Goal: Task Accomplishment & Management: Manage account settings

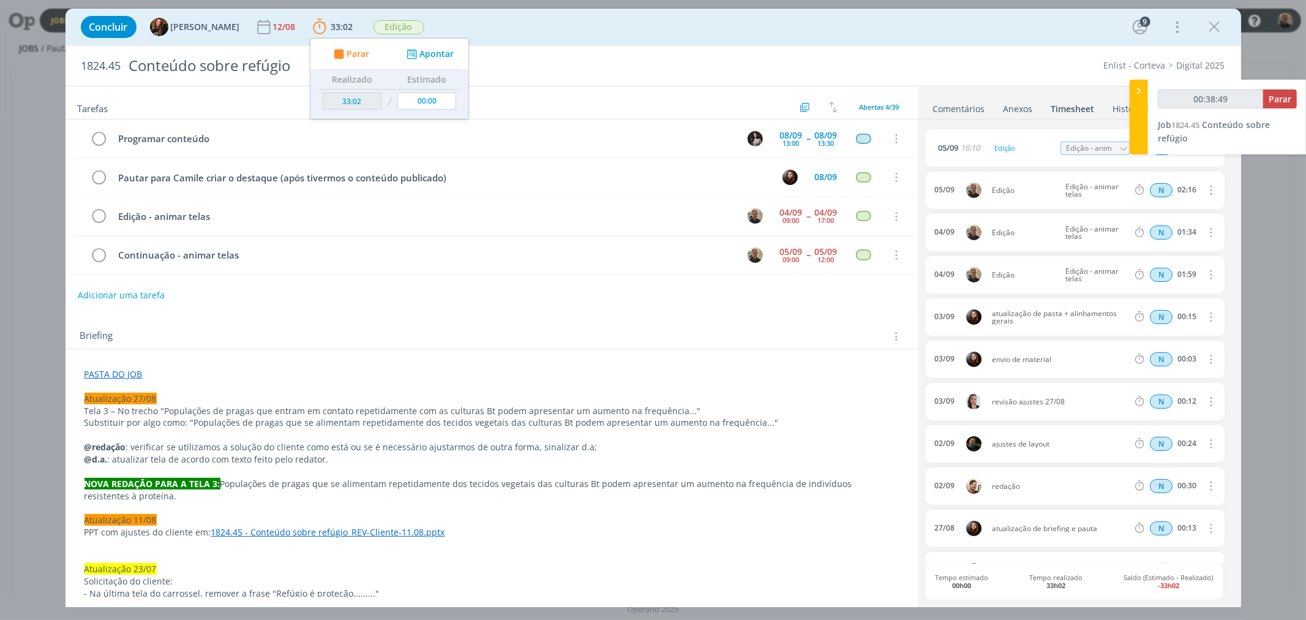
click at [120, 370] on link "PASTA DO JOB" at bounding box center [114, 374] width 58 height 12
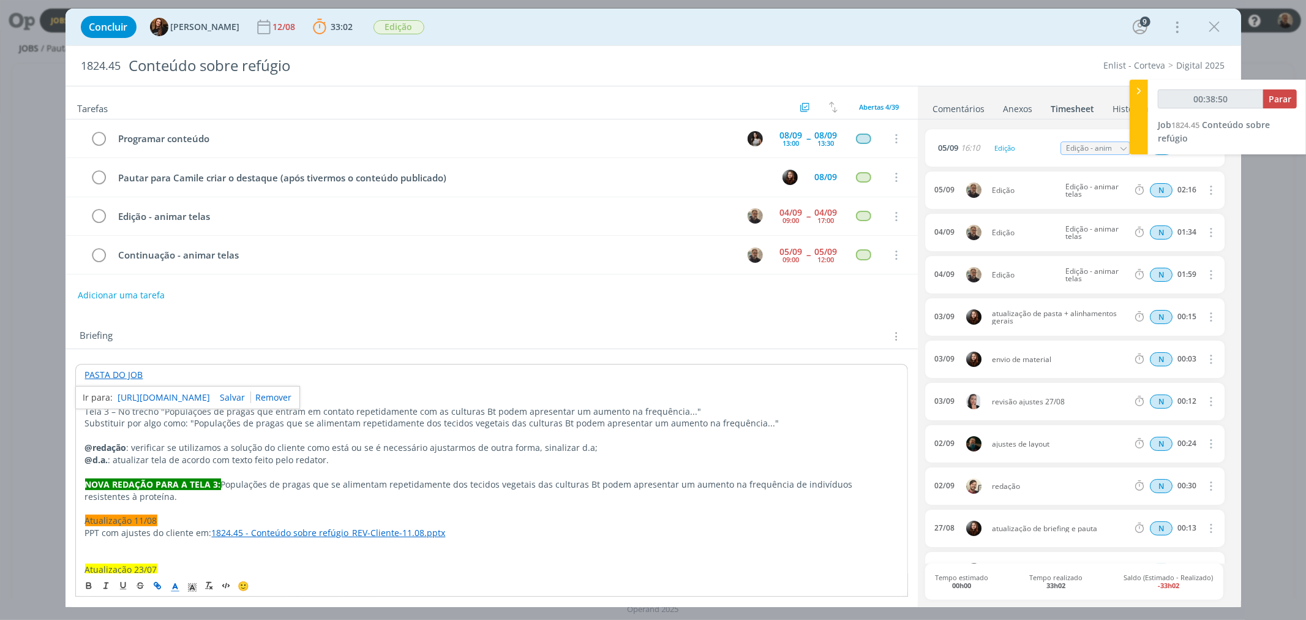
click at [181, 397] on link "https://sobeae.sharepoint.com/:f:/s/SOBEAE/EqG3kpc6H7pDtay1dMyyN0wBrbVf9FDOuGEa…" at bounding box center [164, 398] width 92 height 16
type input "00:39:29"
click at [1283, 96] on span "Parar" at bounding box center [1280, 99] width 23 height 12
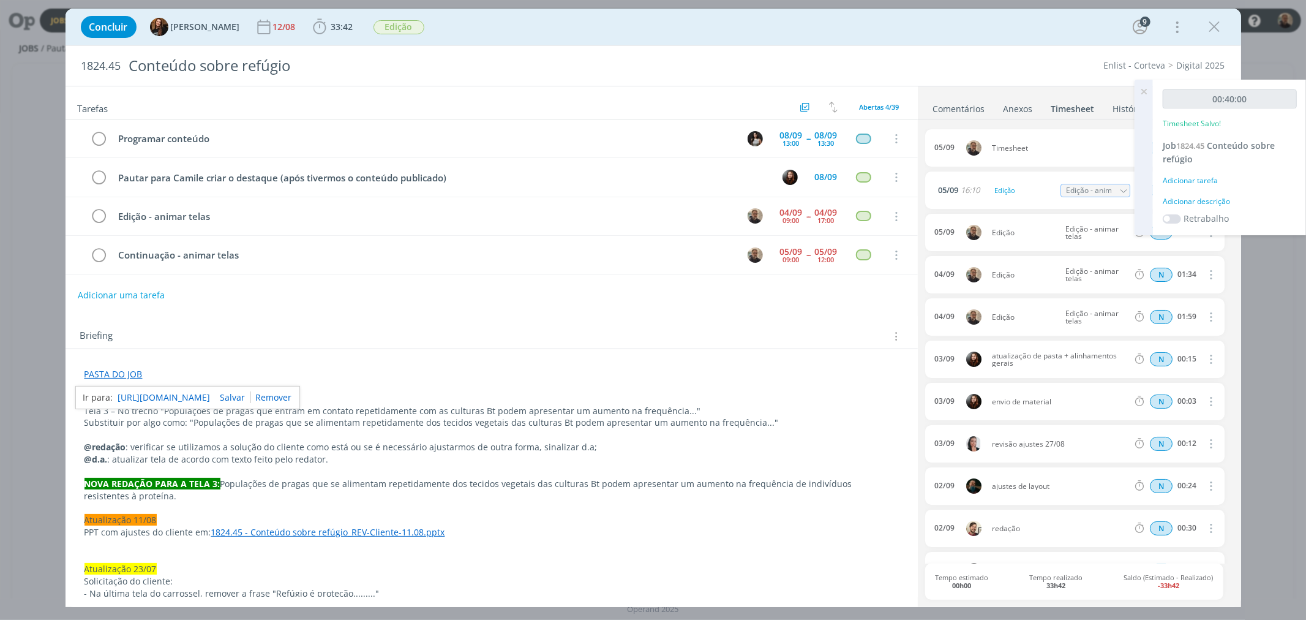
click at [1143, 90] on icon at bounding box center [1144, 92] width 22 height 24
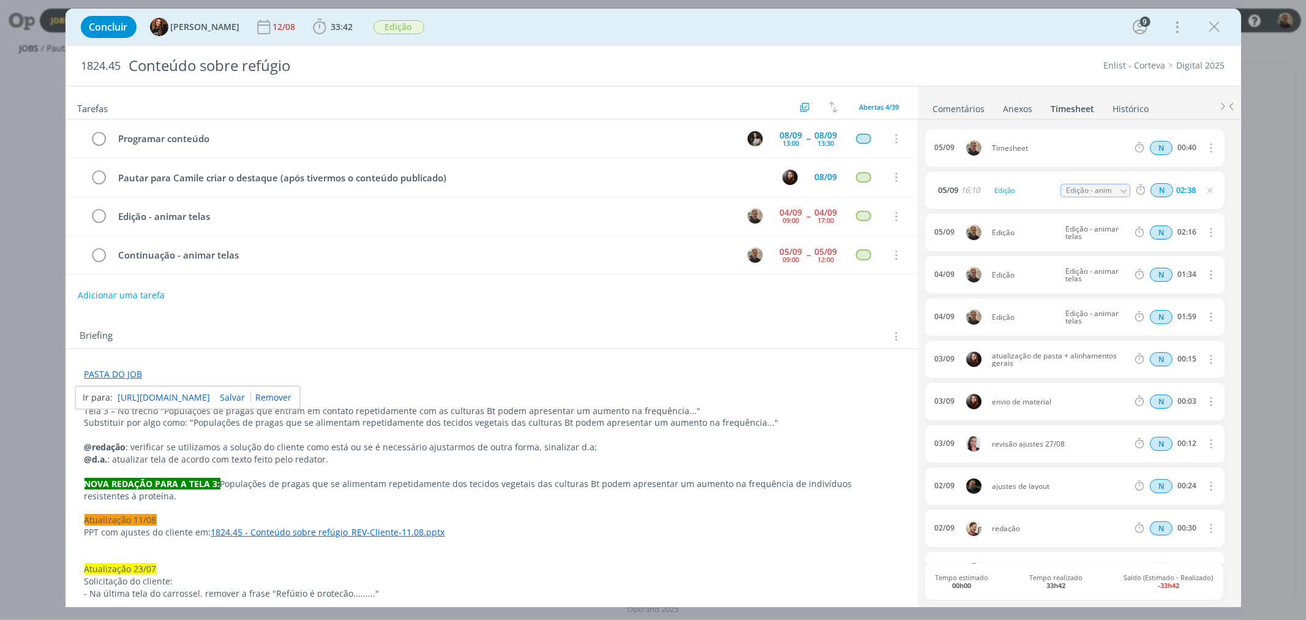
click at [1207, 149] on icon "dialog" at bounding box center [1210, 147] width 13 height 15
click at [1060, 143] on div "05/09 Timesheet N 00:40 Excluir" at bounding box center [1074, 147] width 299 height 37
click at [999, 147] on span "Timesheet" at bounding box center [1060, 148] width 146 height 7
click at [962, 108] on link "Comentários" at bounding box center [959, 106] width 53 height 18
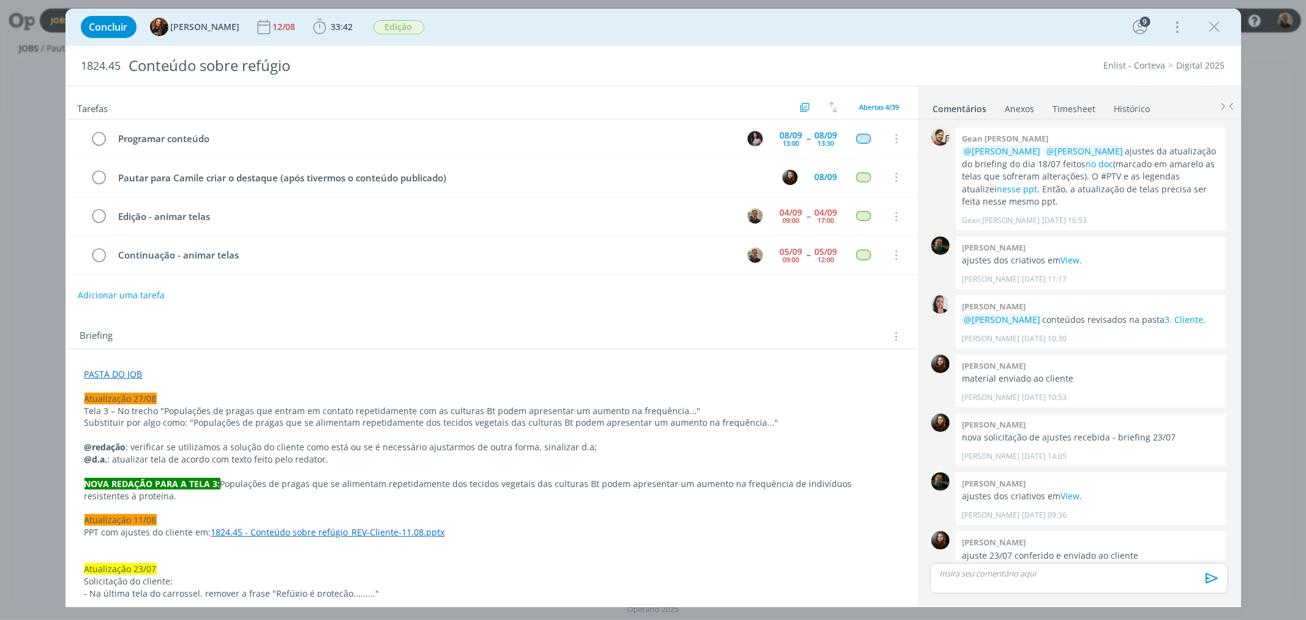
click at [968, 583] on div "dialog" at bounding box center [1079, 578] width 298 height 31
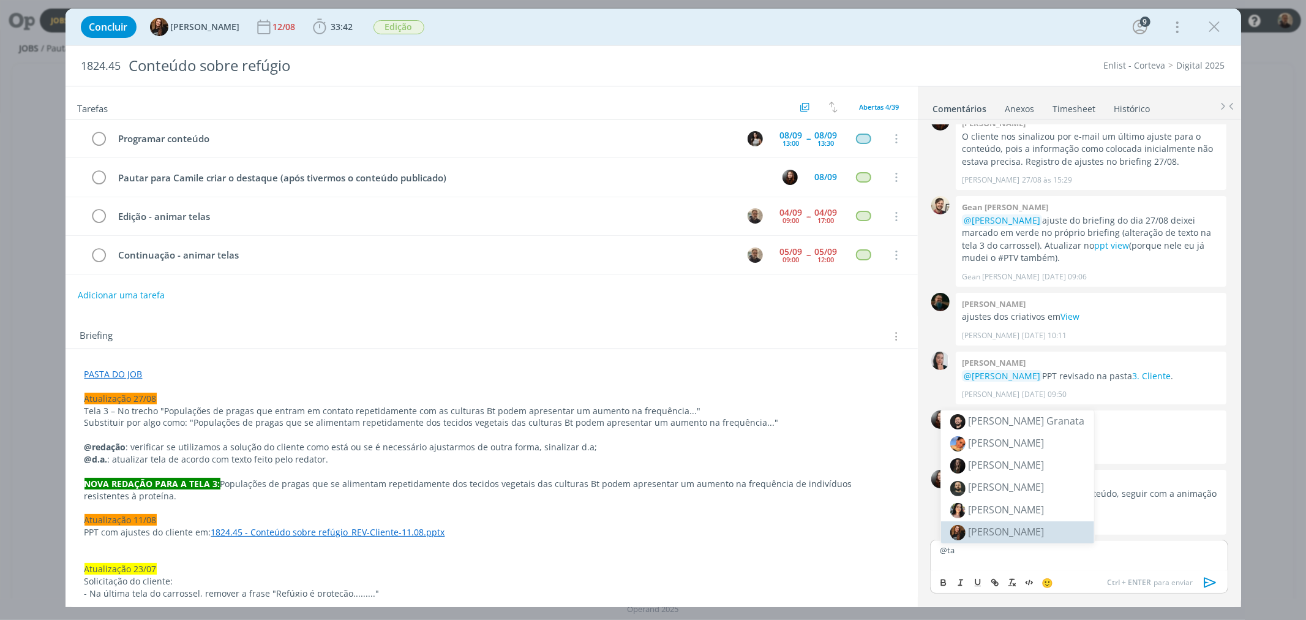
click at [997, 529] on span "[PERSON_NAME]" at bounding box center [1007, 531] width 76 height 13
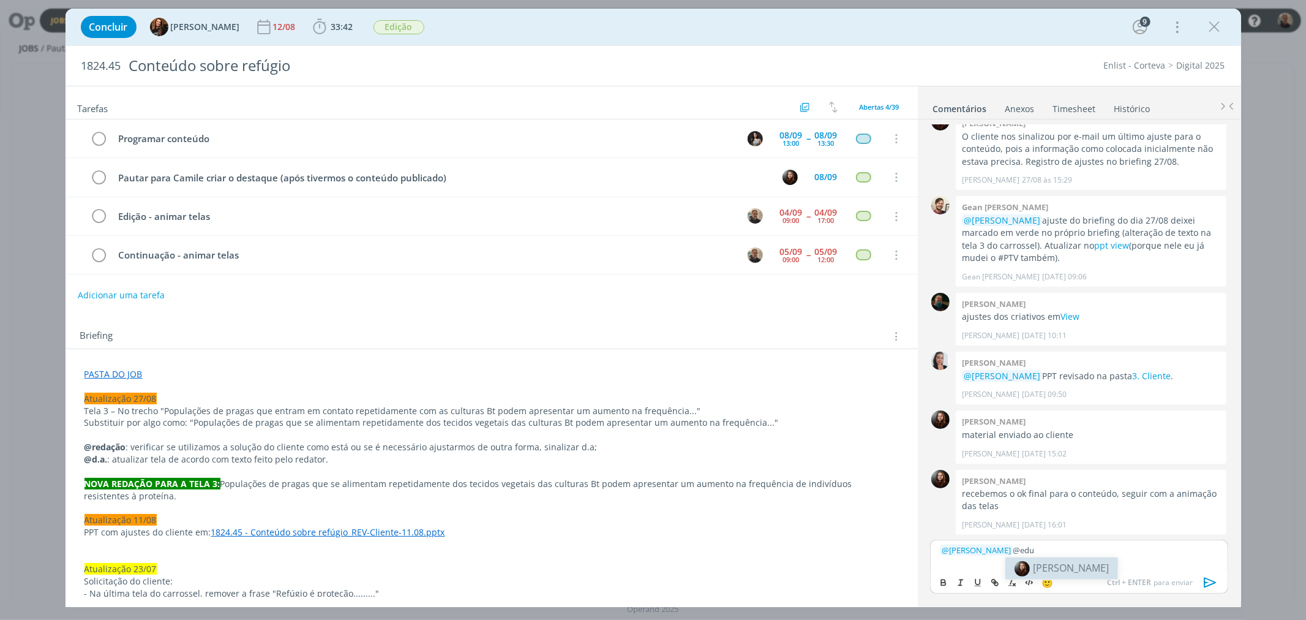
click at [1055, 564] on span "[PERSON_NAME]" at bounding box center [1071, 567] width 76 height 13
drag, startPoint x: 1077, startPoint y: 549, endPoint x: 1091, endPoint y: 549, distance: 14.7
click at [1091, 549] on p "﻿ @ Tayná Morsch ﻿ ﻿ @ Eduarda Pereira ﻿ link com o vídeo do refúgio" at bounding box center [1079, 549] width 278 height 11
click at [999, 580] on icon "dialog" at bounding box center [995, 583] width 10 height 10
paste input "https://sobeae.sharepoint.com/:v:/s/SOBEAE/EfQOFeq8jexKgLVf6fjAkmYBo_lOwuxKND77…"
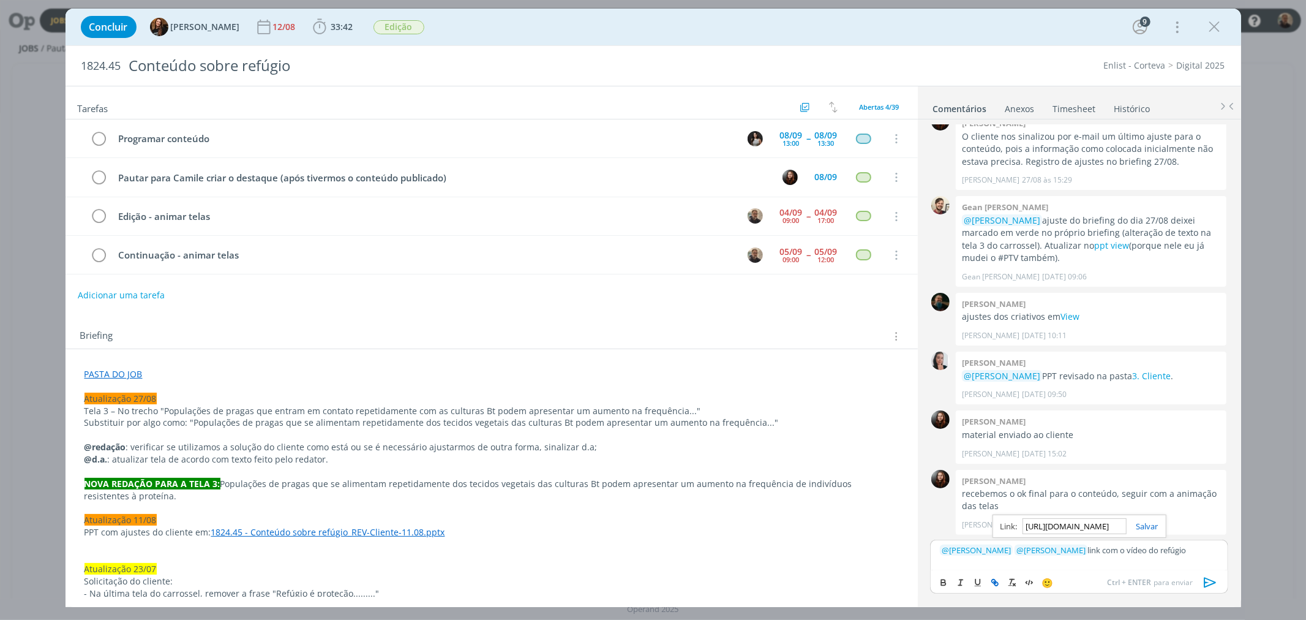
scroll to position [0, 319]
type input "https://sobeae.sharepoint.com/:v:/s/SOBEAE/EfQOFeq8jexKgLVf6fjAkmYBo_lOwuxKND77…"
click at [1149, 527] on link "dialog" at bounding box center [1143, 526] width 32 height 11
click at [1211, 582] on icon "dialog" at bounding box center [1211, 582] width 18 height 18
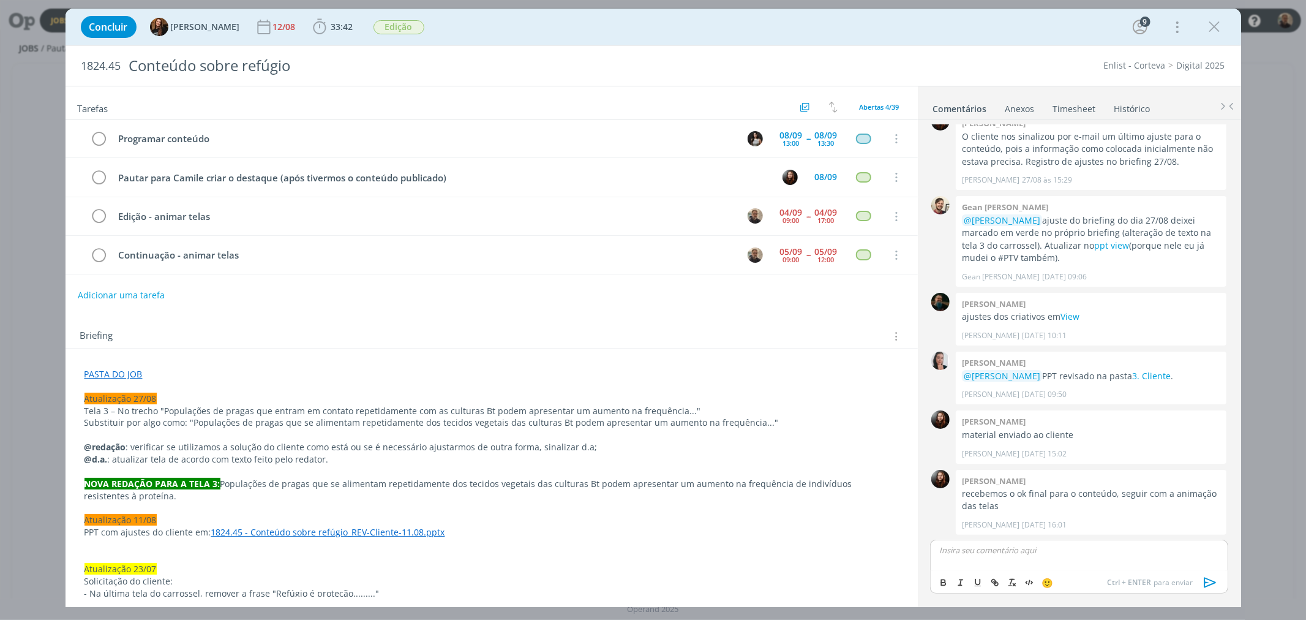
scroll to position [1074, 0]
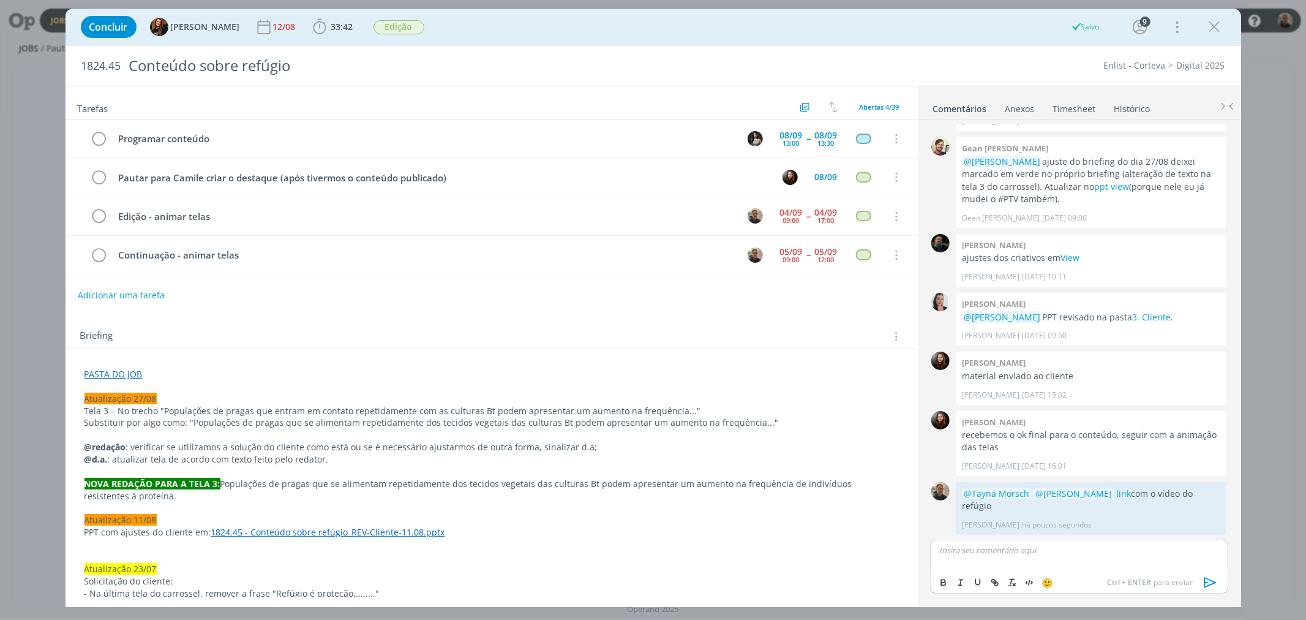
click at [1077, 105] on link "Timesheet" at bounding box center [1075, 106] width 44 height 18
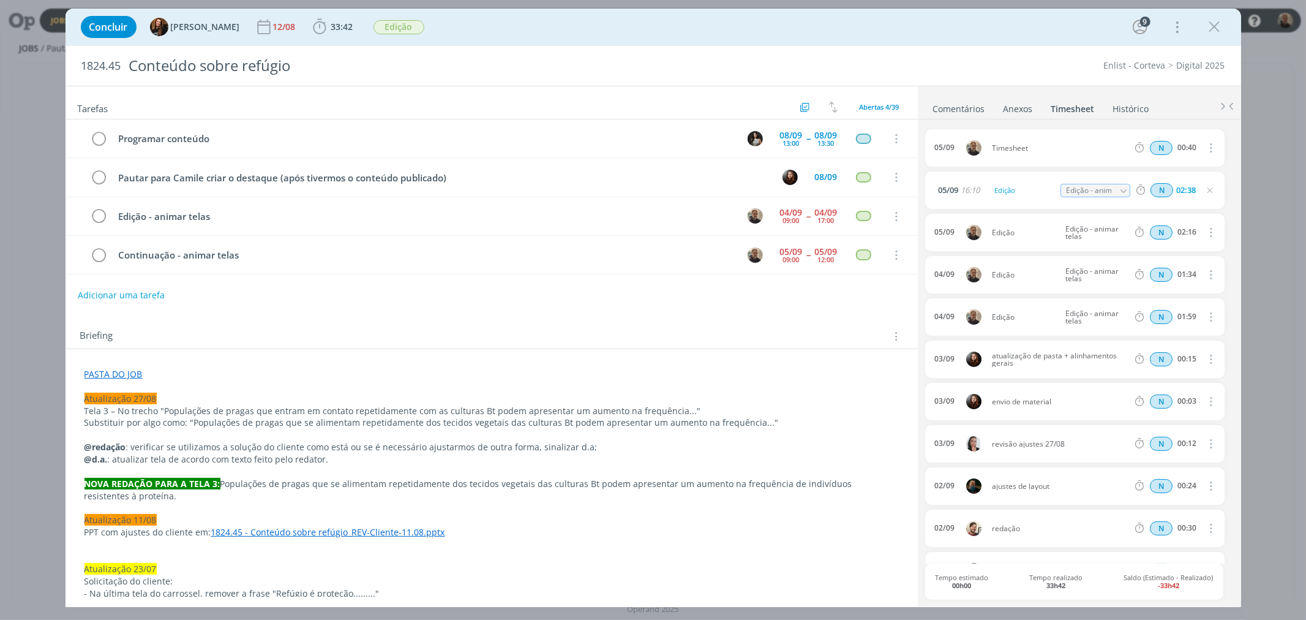
click at [1207, 151] on icon "dialog" at bounding box center [1210, 147] width 13 height 15
click at [821, 67] on div "Enlist - Corteva Digital 2025" at bounding box center [991, 65] width 482 height 12
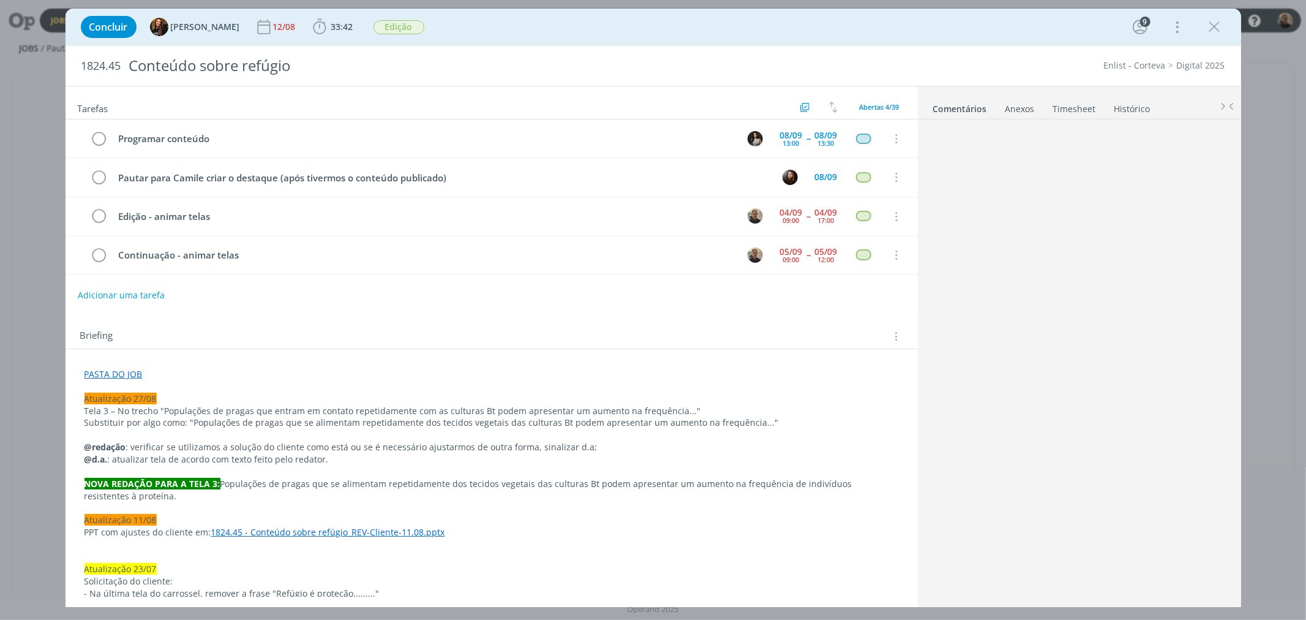
scroll to position [942, 0]
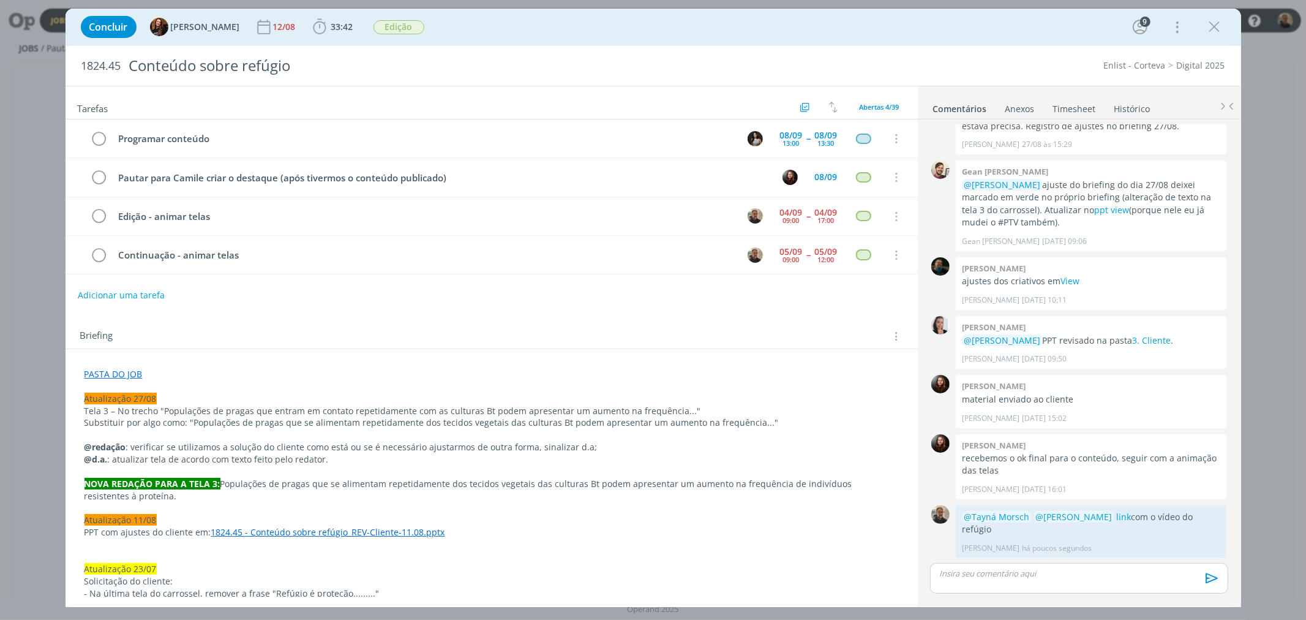
click at [1068, 106] on link "Timesheet" at bounding box center [1075, 106] width 44 height 18
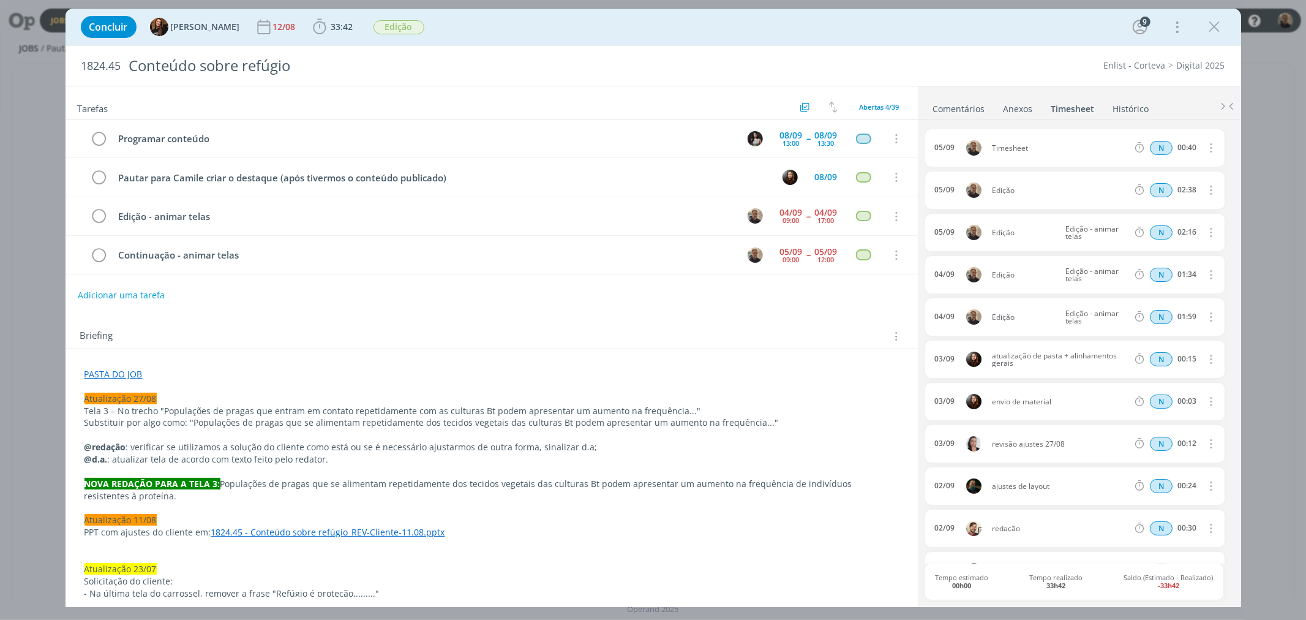
click at [1208, 150] on icon "dialog" at bounding box center [1210, 147] width 13 height 15
click at [1161, 190] on link "Editar" at bounding box center [1176, 189] width 97 height 20
click at [1020, 149] on div "Timesheet" at bounding box center [1025, 147] width 66 height 13
drag, startPoint x: 1031, startPoint y: 147, endPoint x: 934, endPoint y: 148, distance: 96.8
click at [913, 148] on body "Jobs Produção Mídia Notificações Central de Ajuda Área de Membros Implantação o…" at bounding box center [653, 310] width 1306 height 620
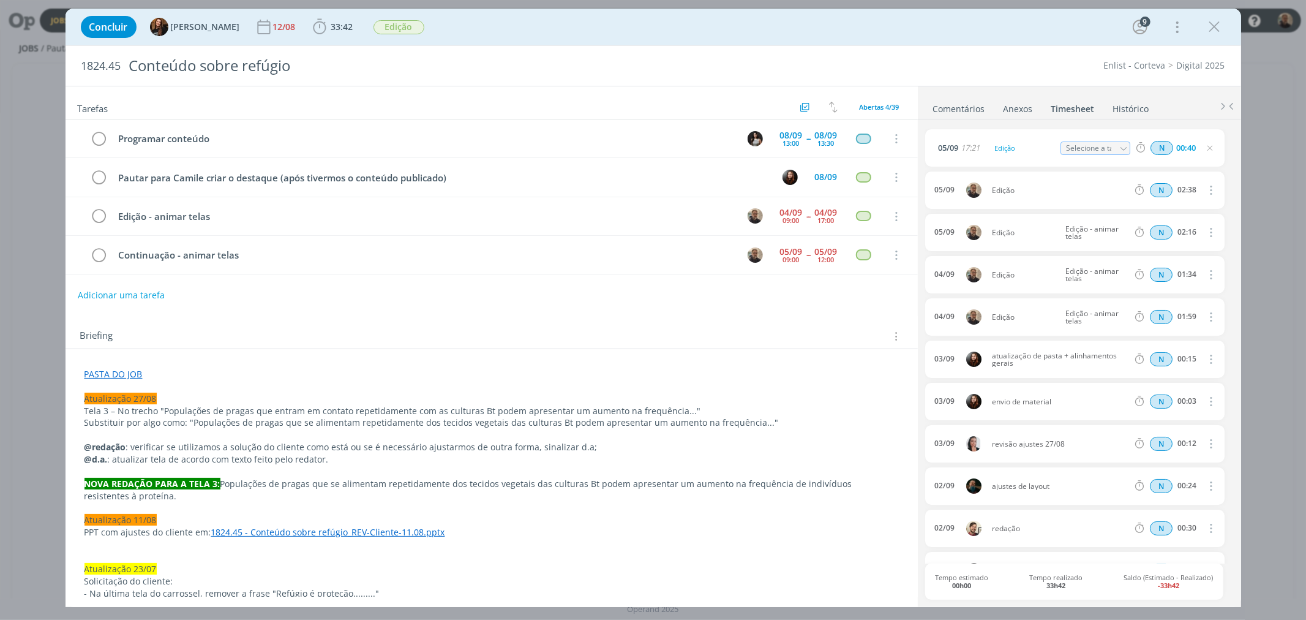
click at [1121, 148] on icon "dialog" at bounding box center [1124, 149] width 9 height 9
click at [1088, 236] on div "Edição - animar telas - [PERSON_NAME]" at bounding box center [1105, 238] width 73 height 10
type input "Edição - animar telas"
click at [100, 217] on icon "dialog" at bounding box center [99, 217] width 17 height 18
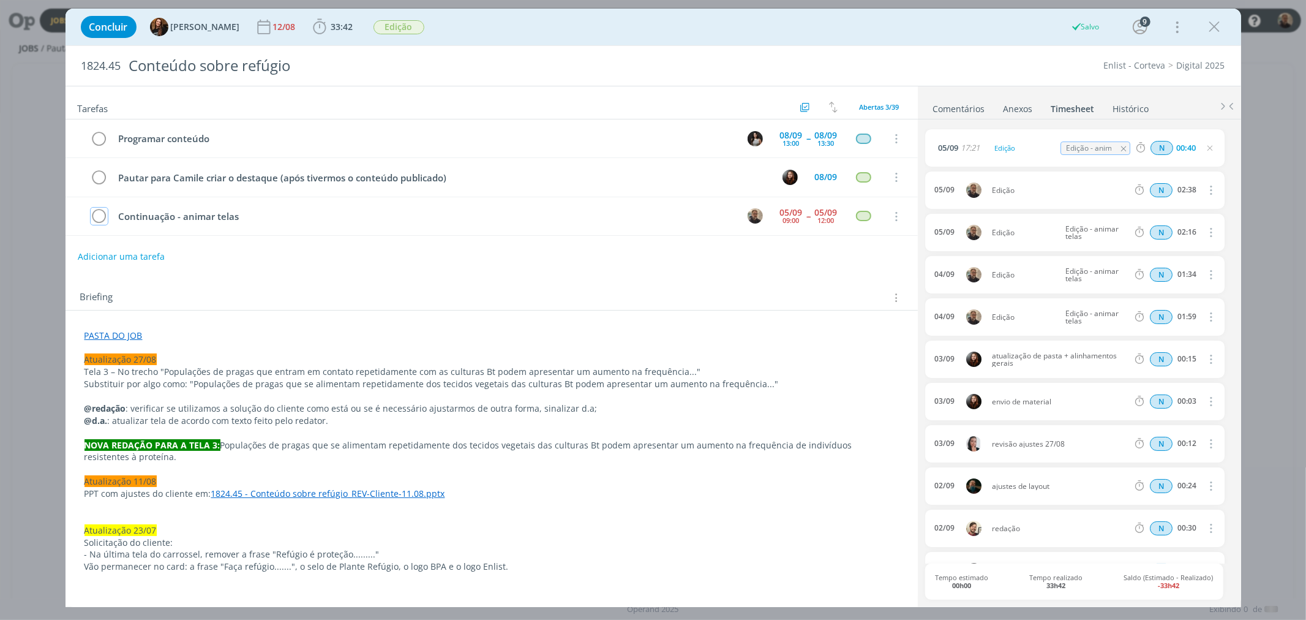
click at [100, 217] on icon "dialog" at bounding box center [99, 217] width 17 height 18
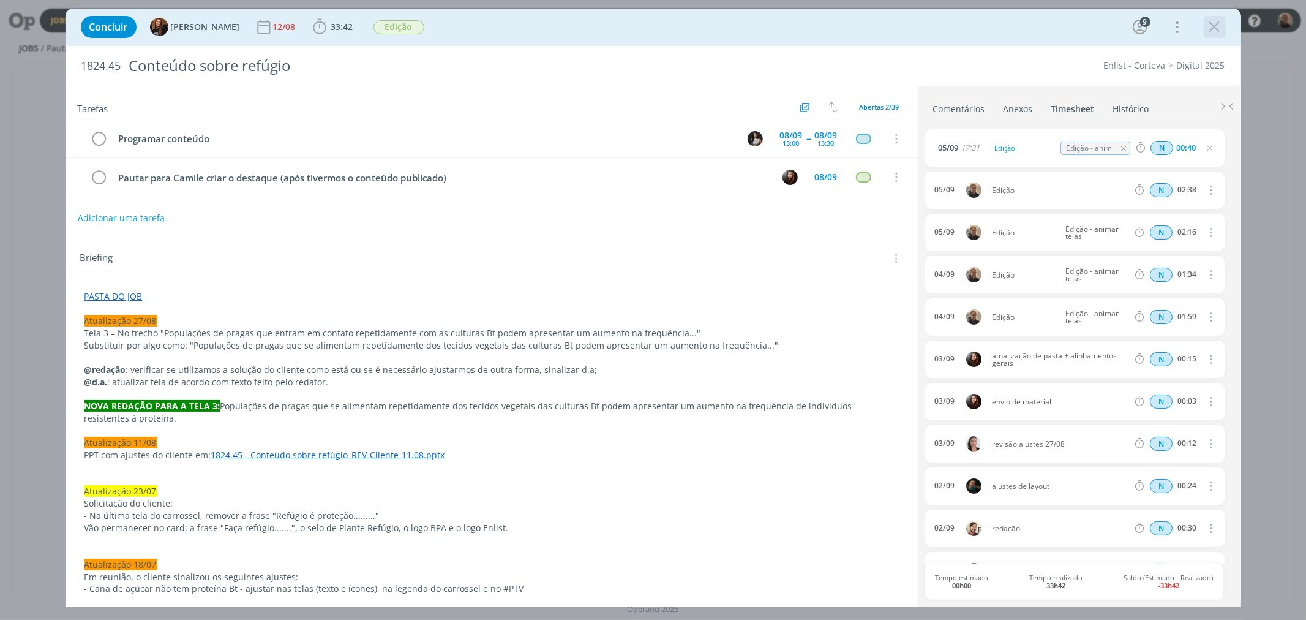
click at [1213, 22] on icon "dialog" at bounding box center [1215, 27] width 18 height 18
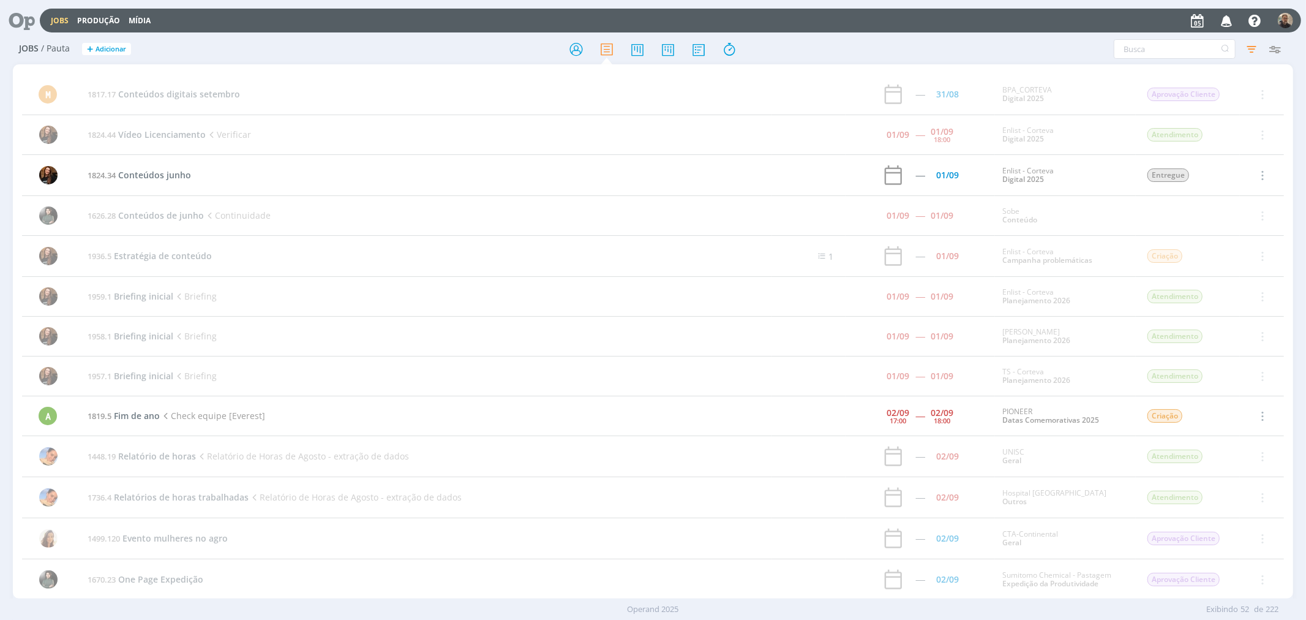
click at [21, 15] on icon at bounding box center [17, 21] width 25 height 24
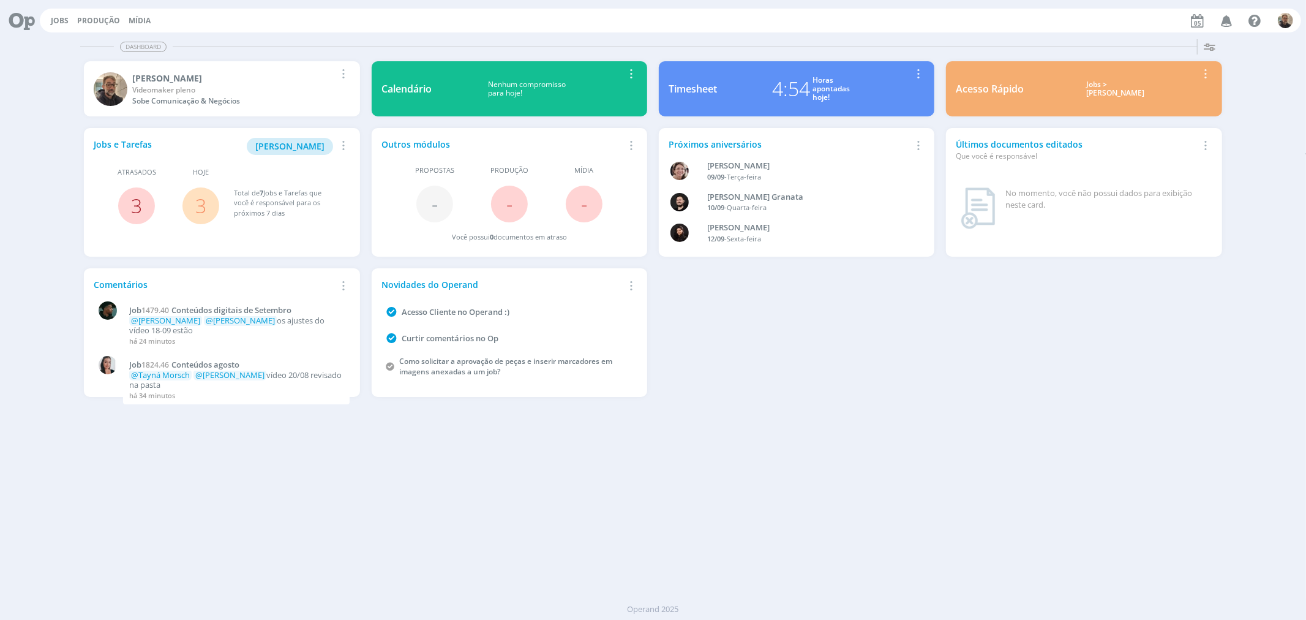
click at [138, 201] on link "3" at bounding box center [136, 205] width 11 height 26
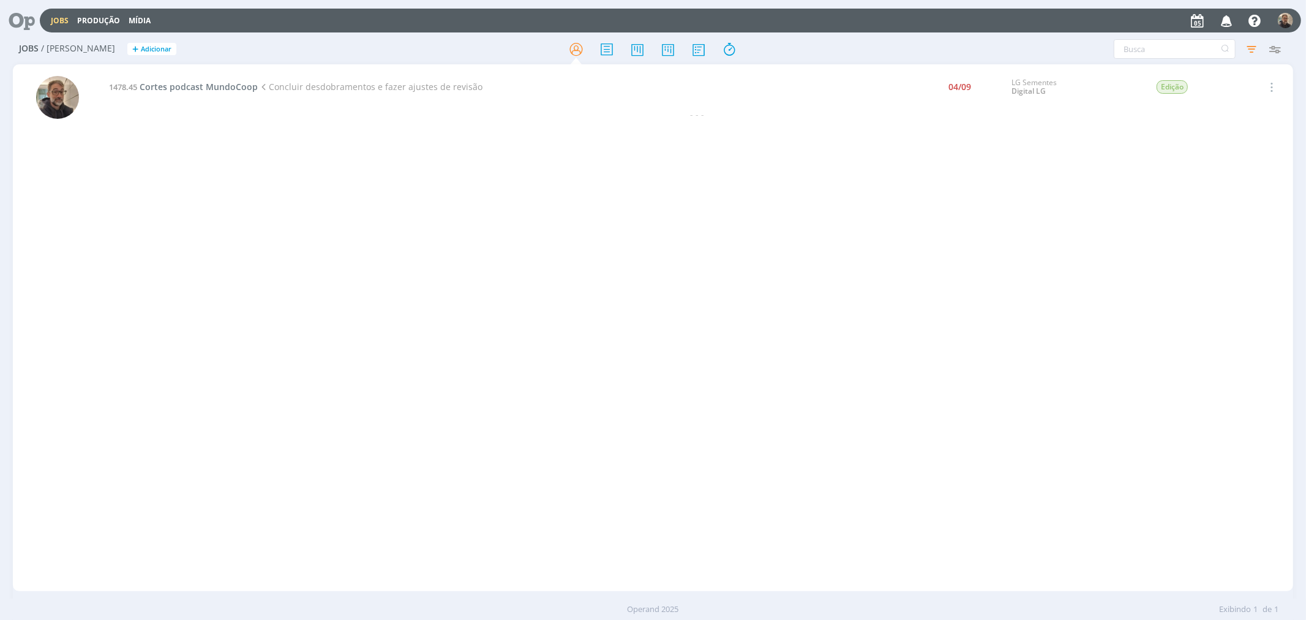
click at [156, 144] on div "1478.45 Cortes podcast MundoCoop Concluir desdobramentos e fazer ajustes de rev…" at bounding box center [697, 328] width 1191 height 522
click at [20, 17] on icon at bounding box center [17, 21] width 25 height 24
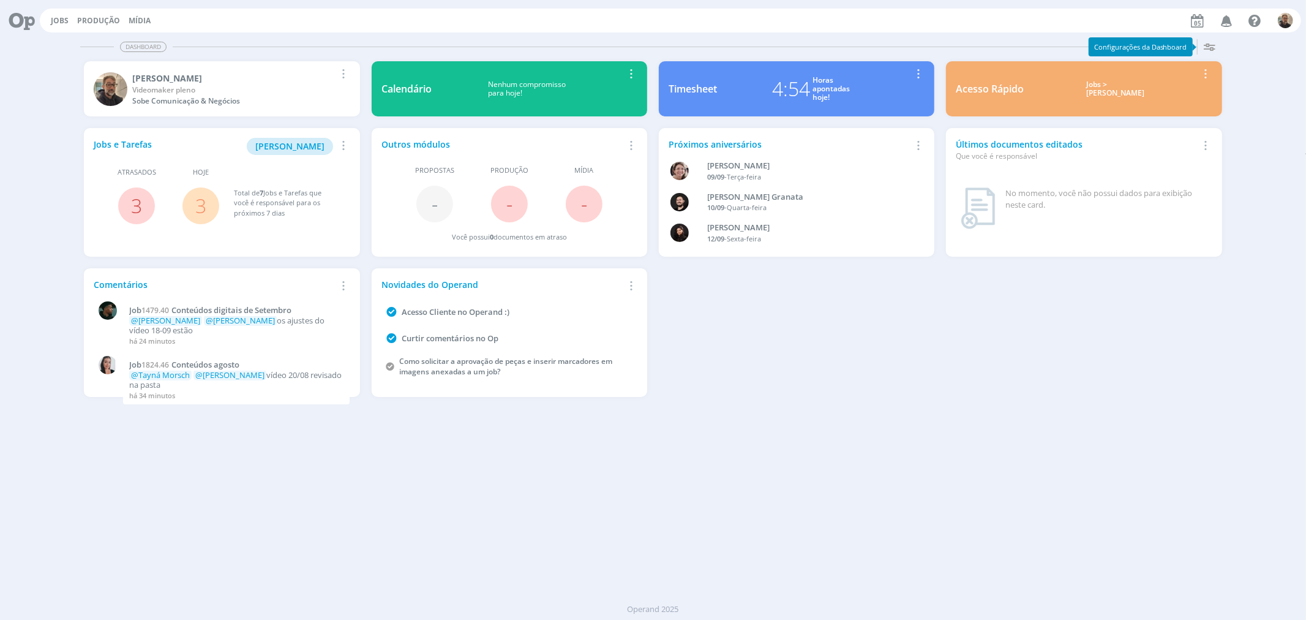
click at [200, 203] on link "3" at bounding box center [200, 205] width 11 height 26
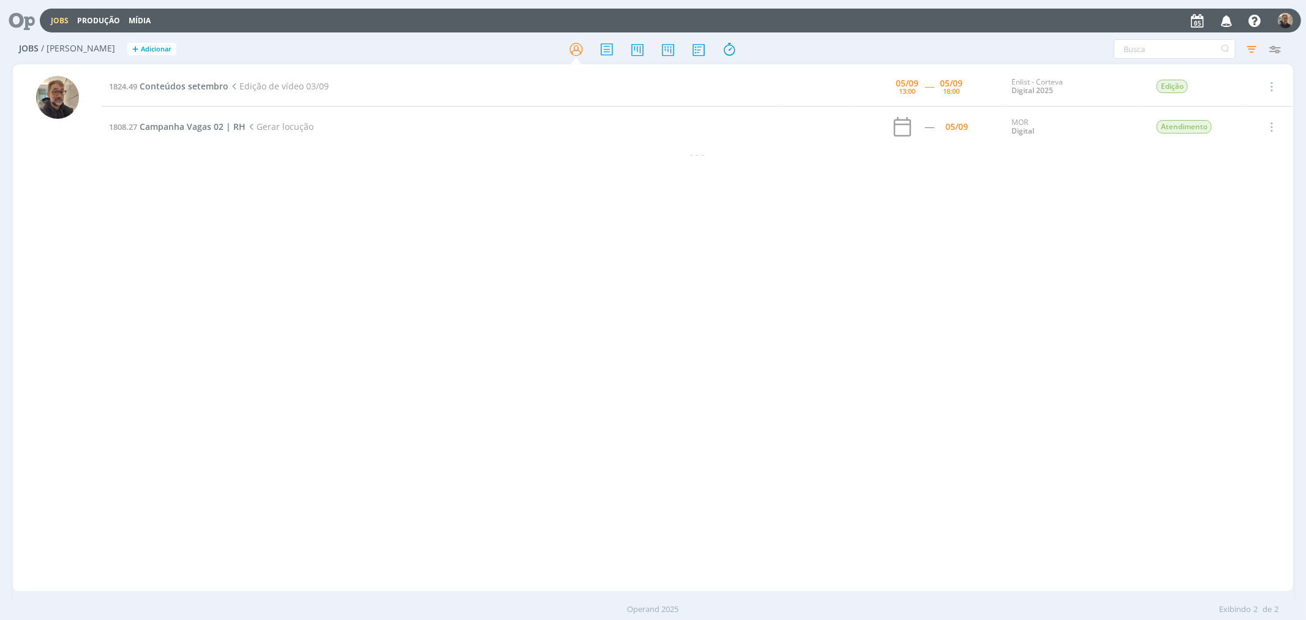
click at [214, 212] on div "1824.49 Conteúdos setembro Edição de vídeo 03/09 [DATE] 13:00 ----- [DATE] 18:0…" at bounding box center [697, 328] width 1191 height 522
click at [171, 86] on span "Conteúdos setembro" at bounding box center [184, 86] width 89 height 12
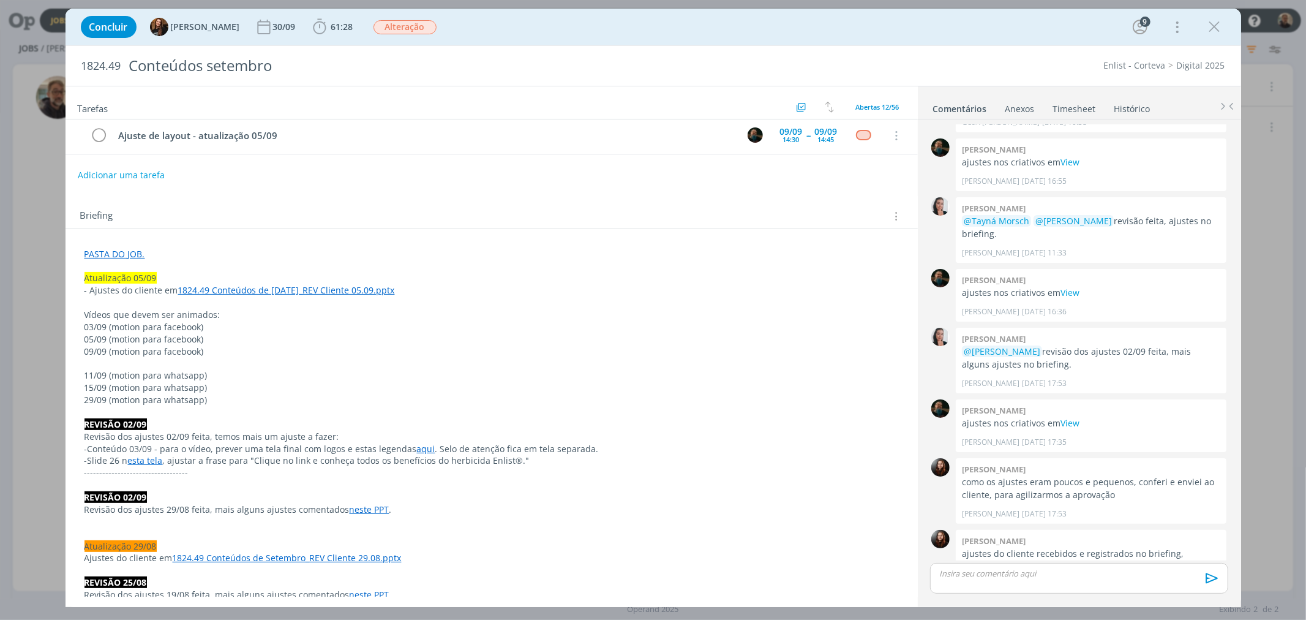
scroll to position [272, 0]
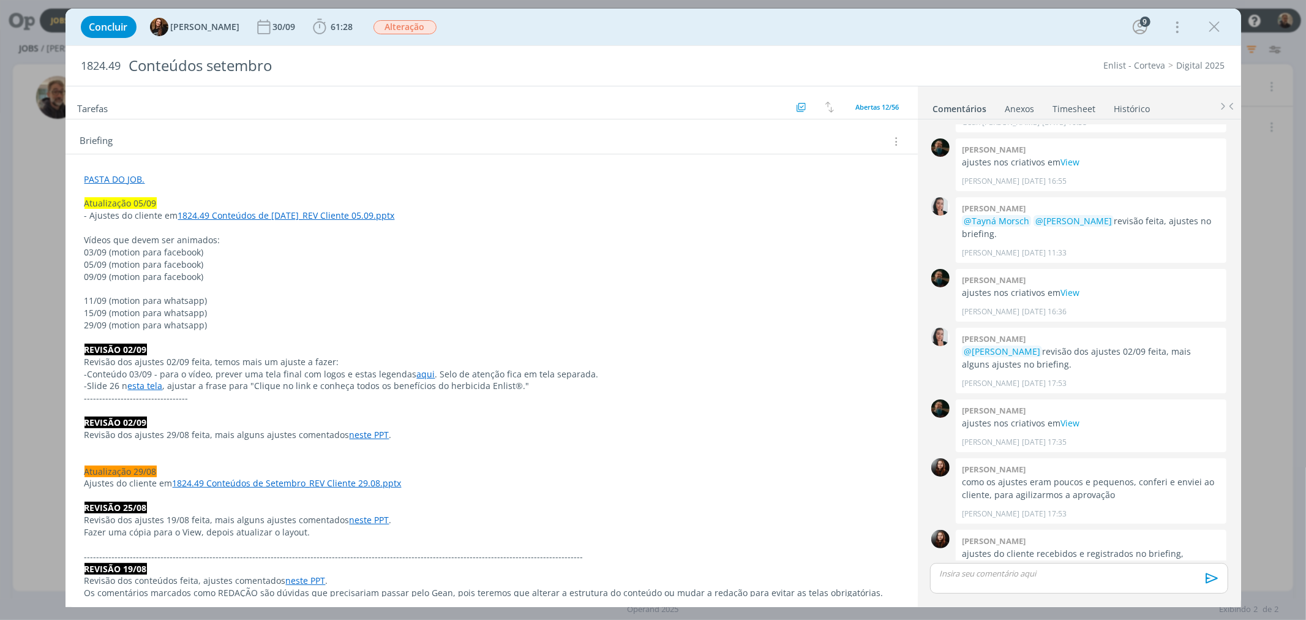
click at [113, 181] on link "PASTA DO JOB." at bounding box center [115, 179] width 61 height 12
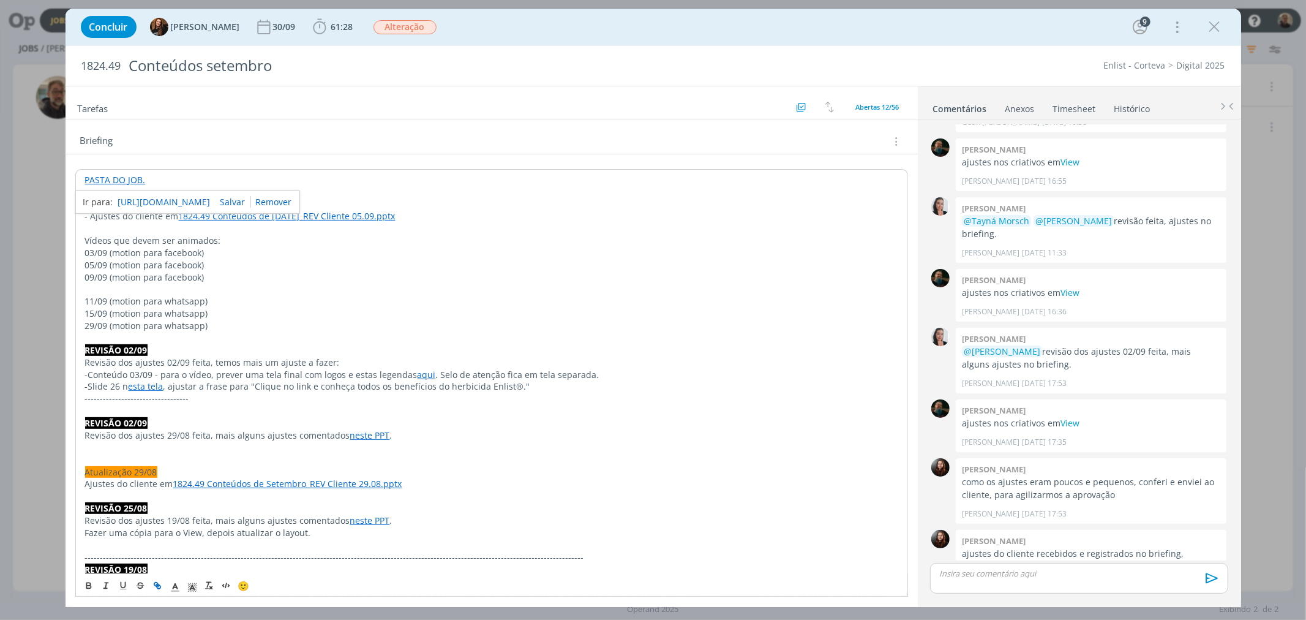
click at [157, 199] on link "[URL][DOMAIN_NAME]" at bounding box center [164, 202] width 92 height 16
click at [1208, 20] on icon "dialog" at bounding box center [1215, 27] width 18 height 18
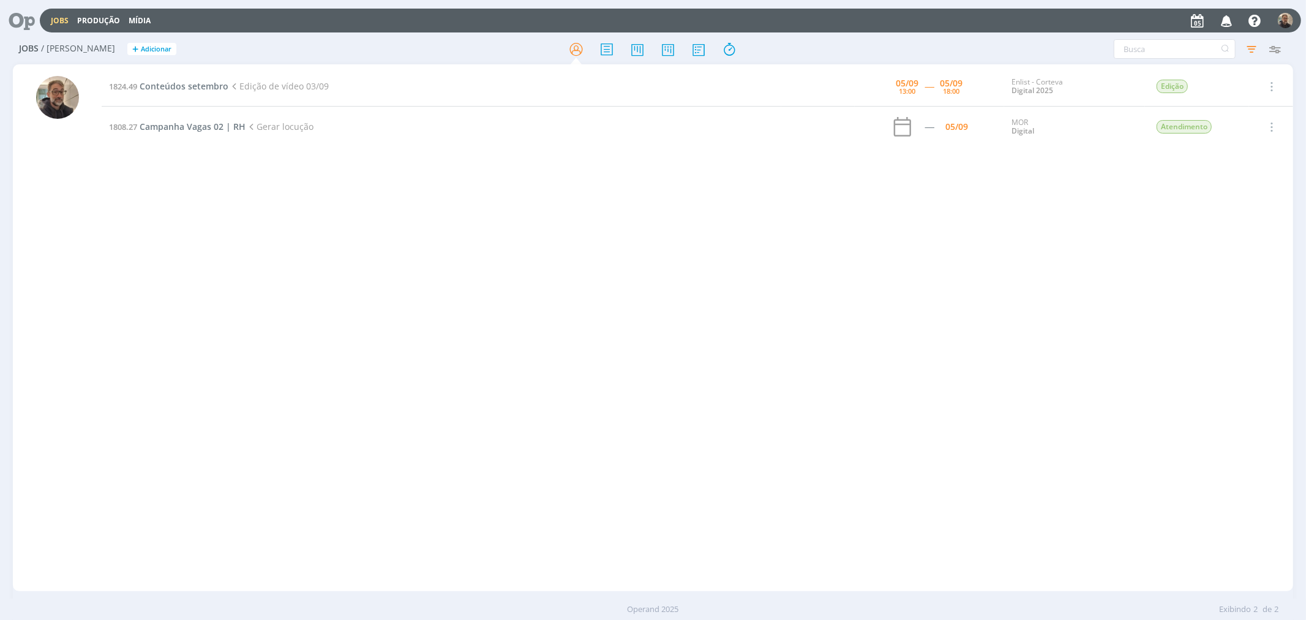
click at [354, 253] on div "1824.49 Conteúdos setembro Edição de vídeo 03/09 [DATE] 13:00 ----- [DATE] 18:0…" at bounding box center [697, 328] width 1191 height 522
click at [367, 295] on div "1808.27 Campanha Vagas 02 | RH Gerar locução 05/09 MOR Digital Atendimento Sele…" at bounding box center [697, 328] width 1191 height 522
click at [243, 205] on div "1808.27 Campanha Vagas 02 | RH Gerar locução 05/09 MOR Digital Atendimento Sele…" at bounding box center [697, 328] width 1191 height 522
click at [213, 86] on span "Campanha Vagas 02 | RH" at bounding box center [193, 87] width 106 height 12
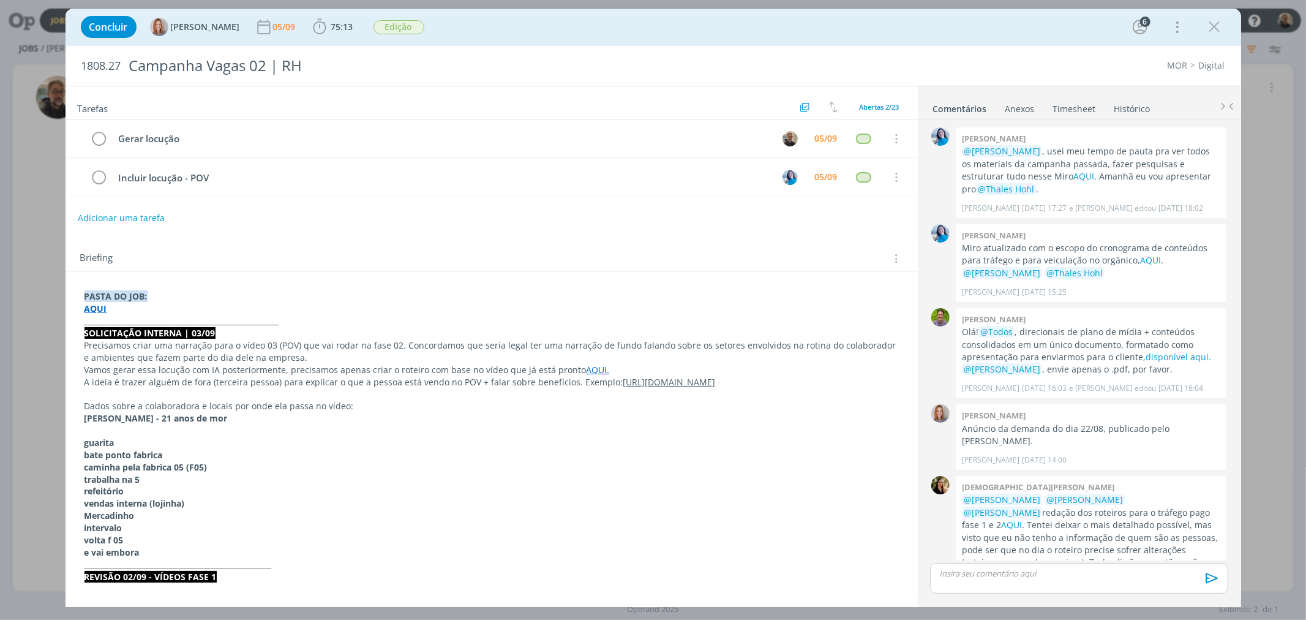
scroll to position [1054, 0]
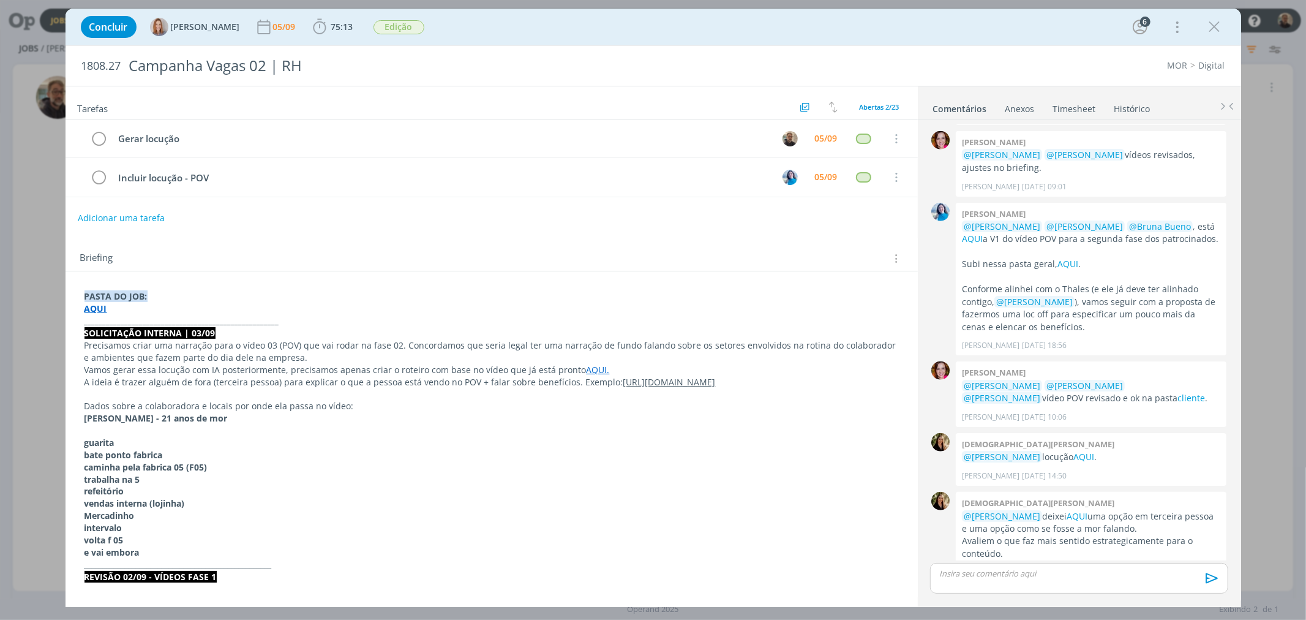
click at [100, 311] on strong "AQUI" at bounding box center [96, 309] width 23 height 12
click at [388, 270] on div "Briefing Briefings Predefinidos Versões do Briefing Ver Briefing do Projeto" at bounding box center [492, 254] width 853 height 33
click at [587, 369] on link "AQUI." at bounding box center [598, 370] width 23 height 12
click at [584, 394] on link "[URL][DOMAIN_NAME]" at bounding box center [551, 393] width 92 height 16
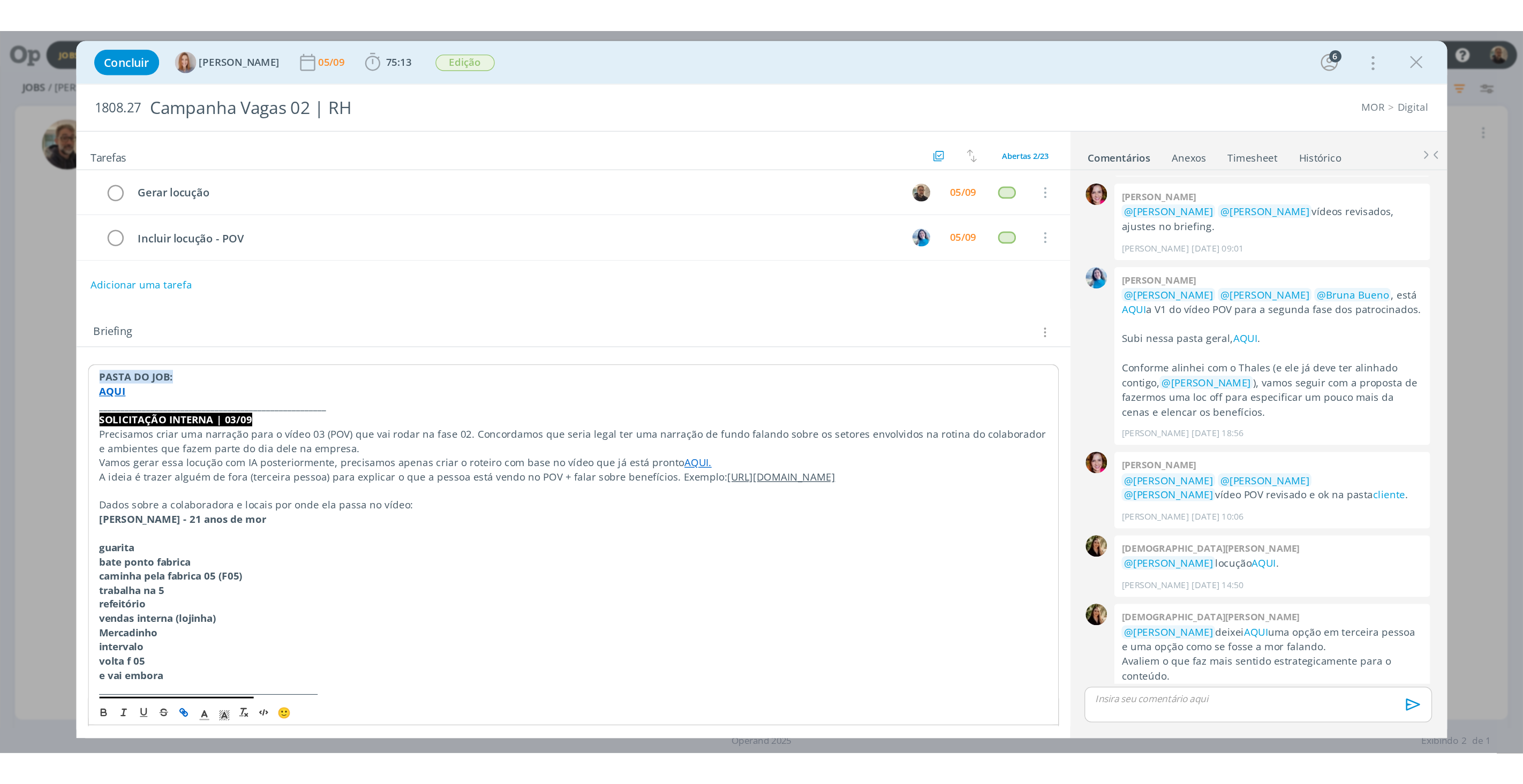
scroll to position [238, 0]
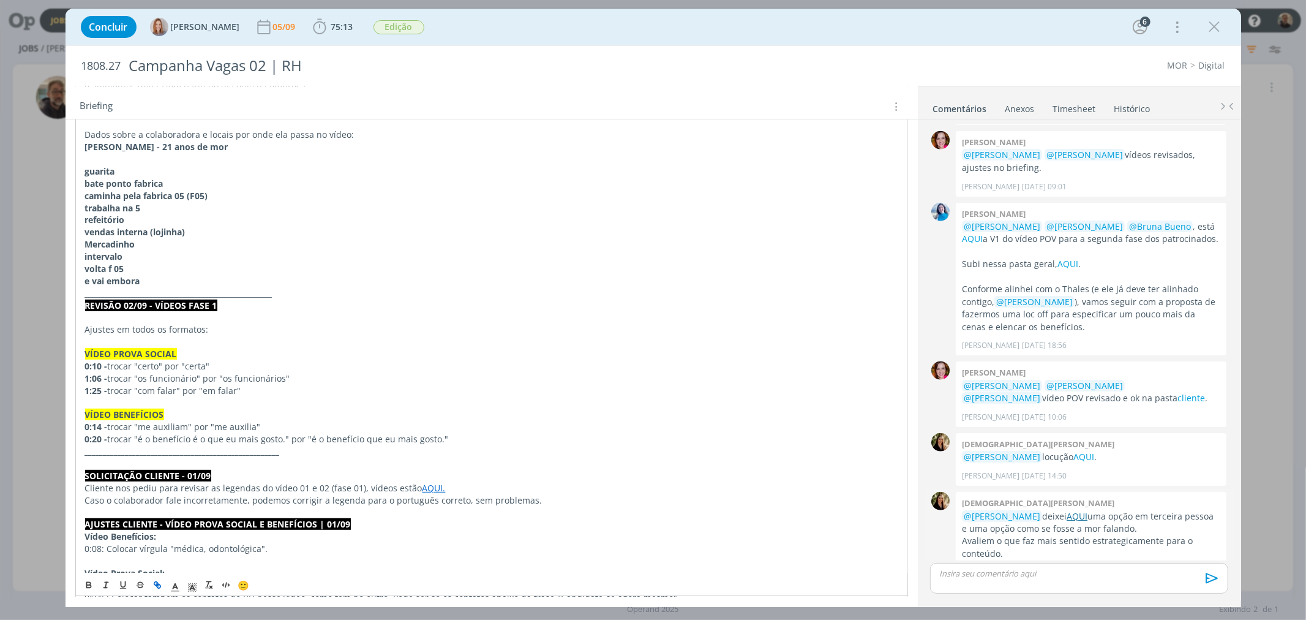
click at [1079, 510] on link "AQUI" at bounding box center [1077, 516] width 21 height 12
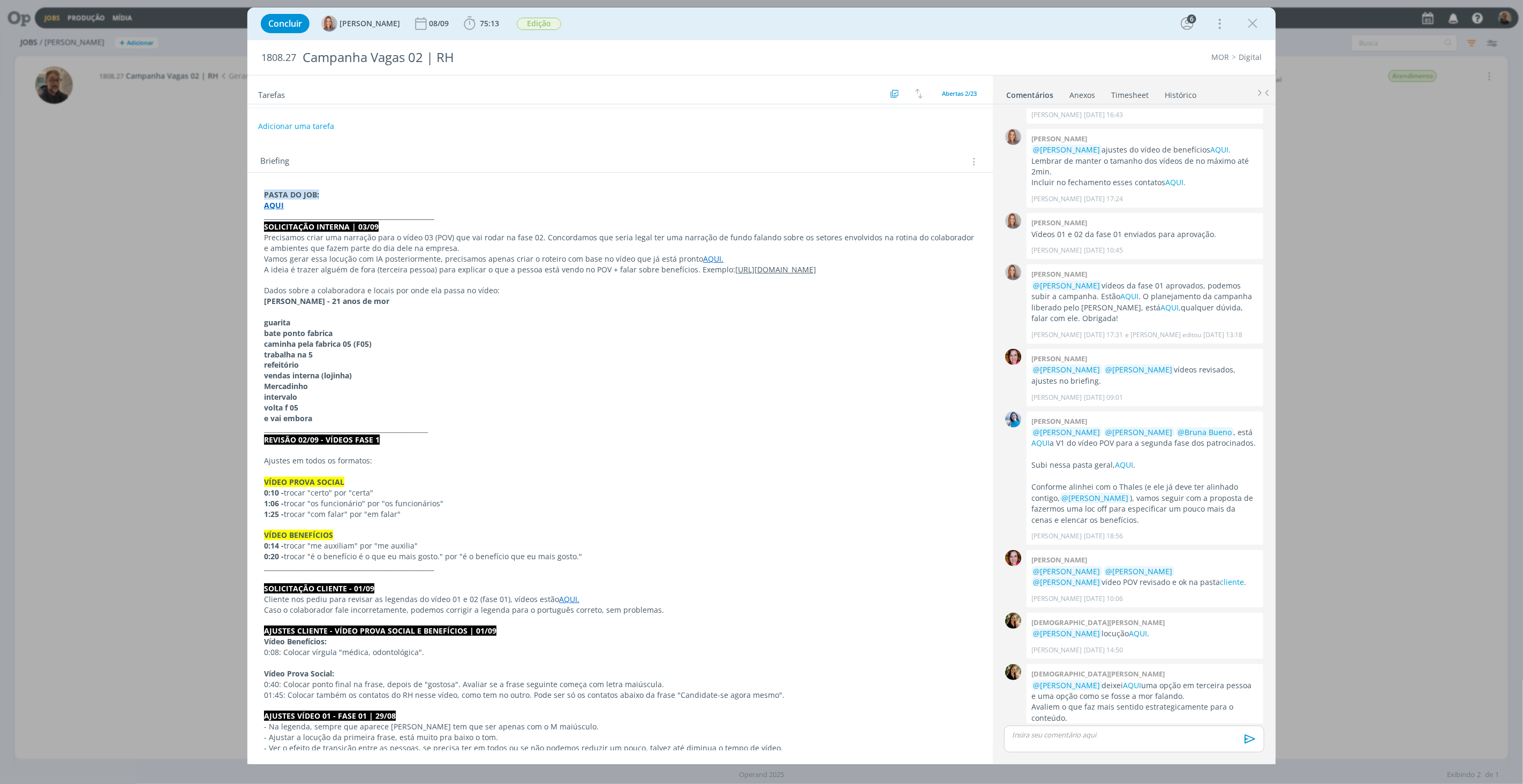
scroll to position [0, 0]
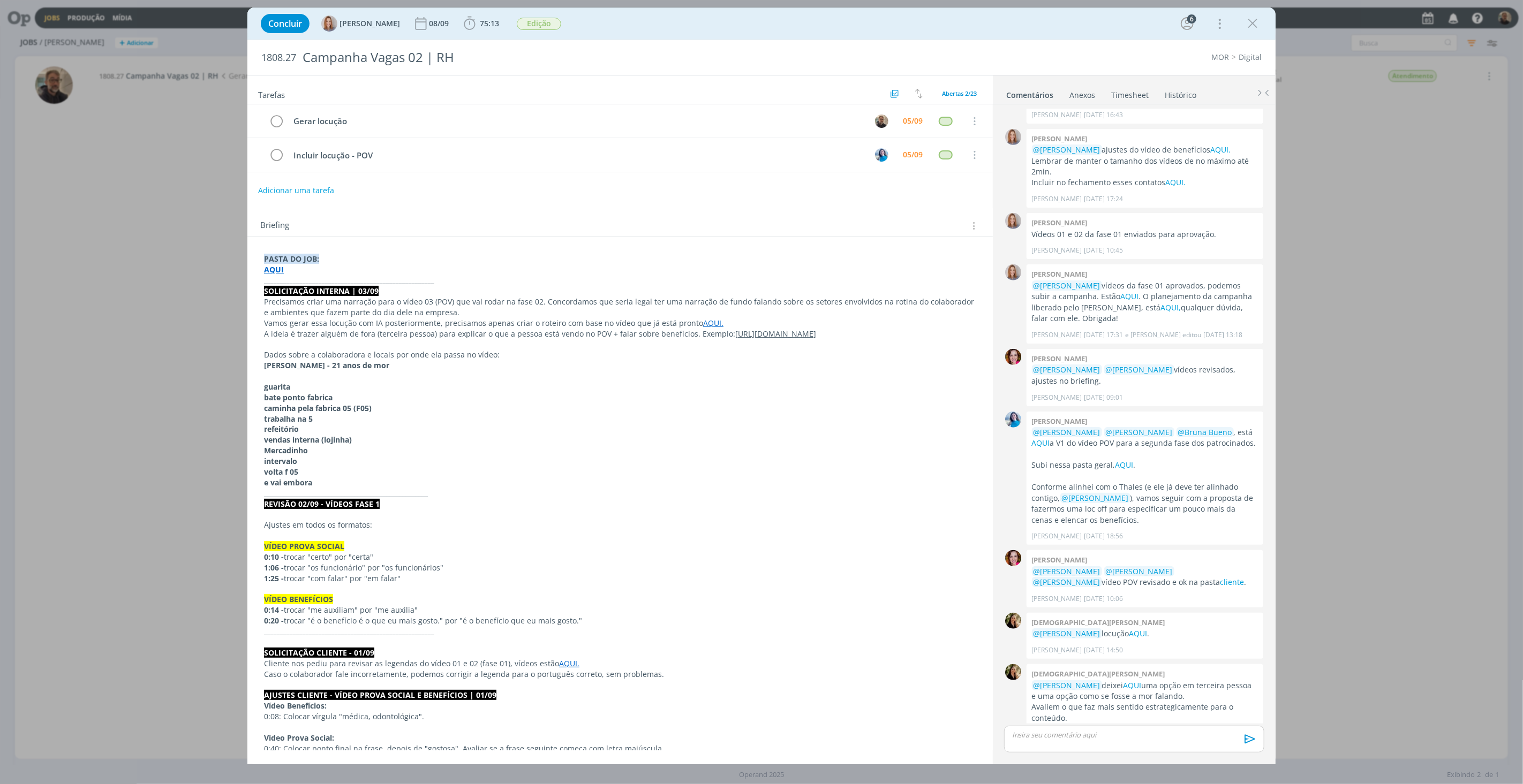
click at [1132, 93] on link "Timesheet" at bounding box center [1130, 93] width 38 height 16
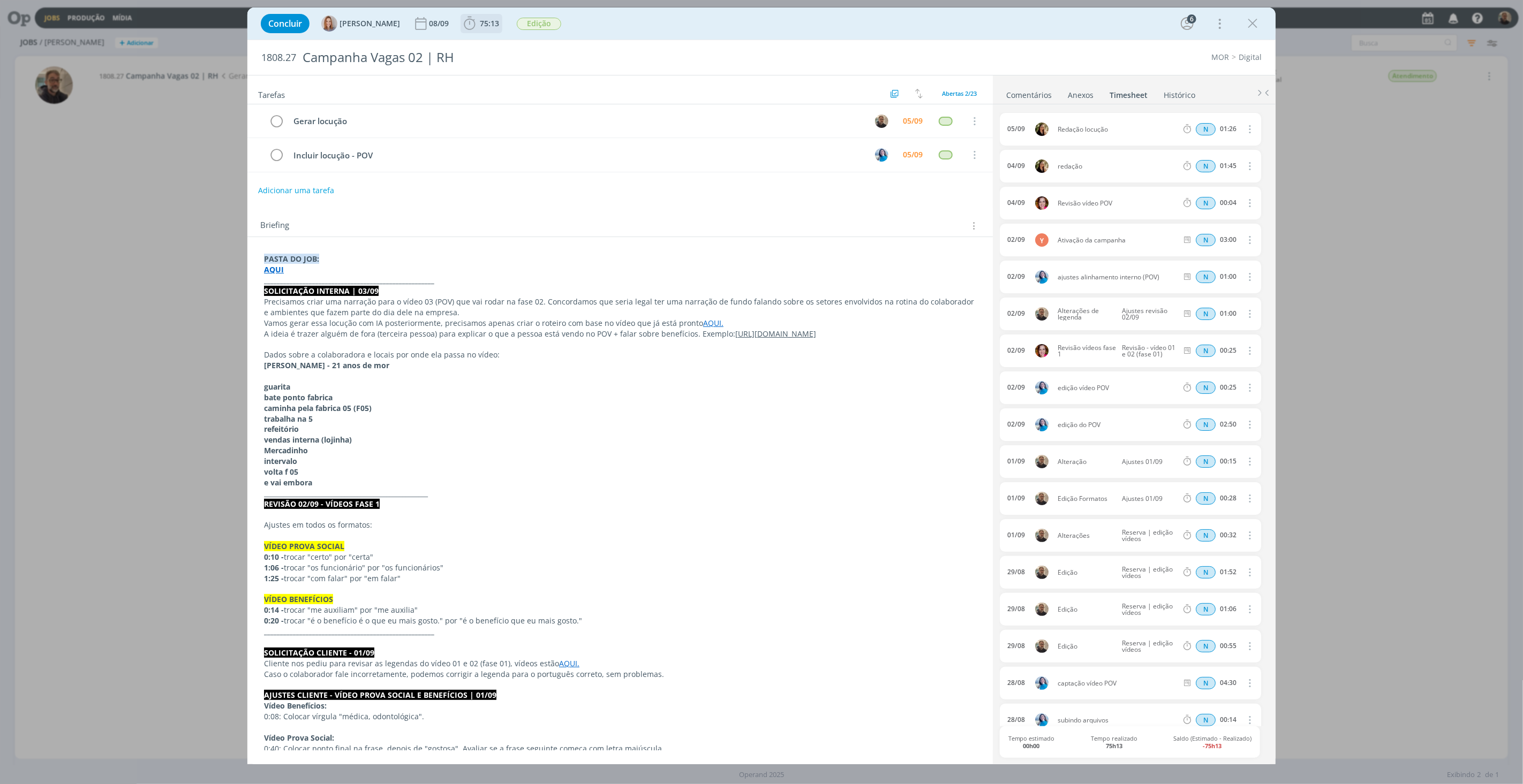
click at [488, 24] on span "75:13" at bounding box center [490, 24] width 19 height 10
click at [565, 45] on button "Apontar" at bounding box center [565, 47] width 45 height 11
click at [577, 86] on input "00:00" at bounding box center [568, 83] width 44 height 15
type input "00:30"
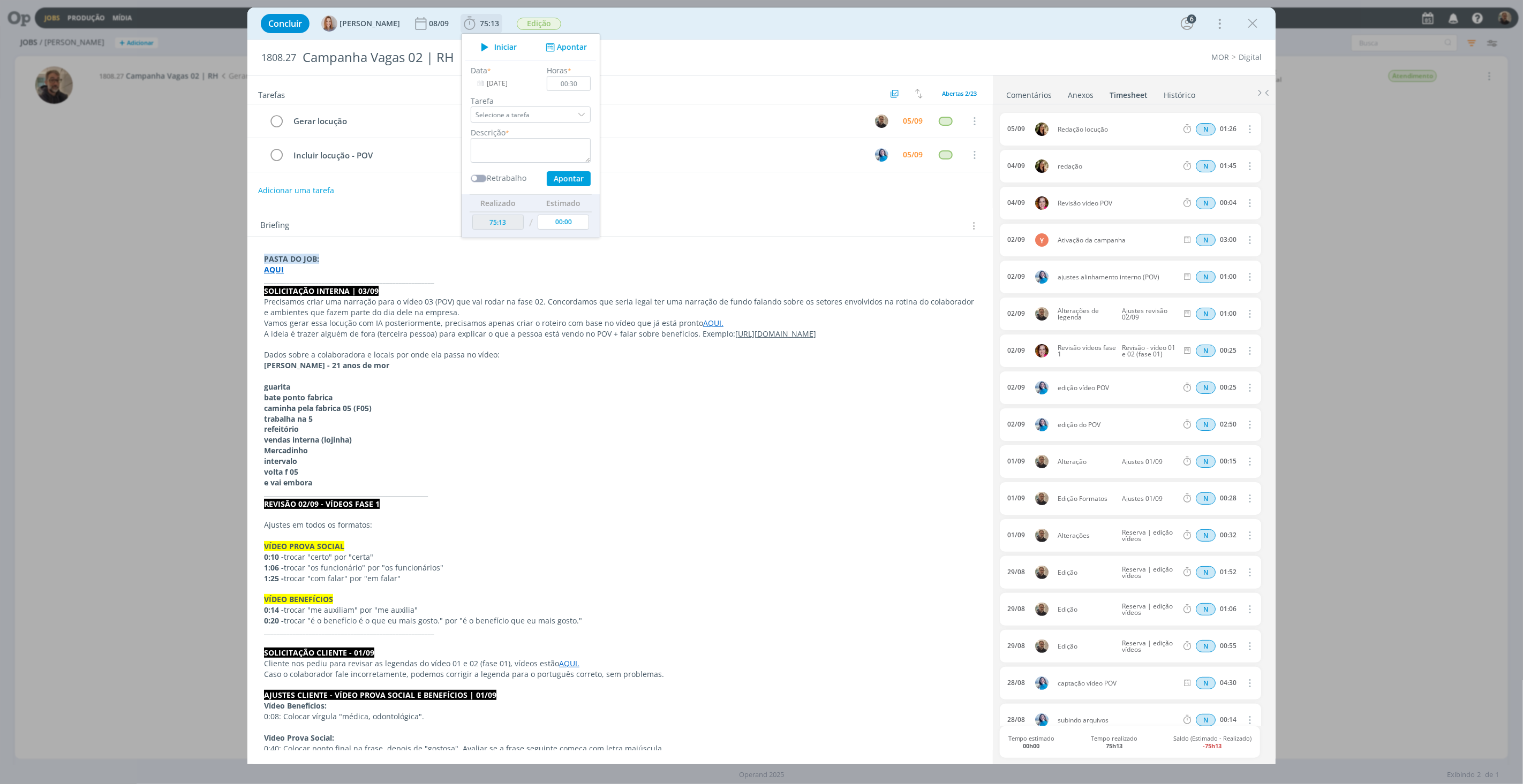
click at [555, 114] on input "Selecione a tarefa" at bounding box center [530, 114] width 120 height 16
click at [517, 163] on div "Gerar locução - [PERSON_NAME]" at bounding box center [529, 162] width 101 height 9
type input "Gerar locução"
click at [516, 143] on textarea "dialog" at bounding box center [530, 150] width 120 height 24
type textarea "Loc AI"
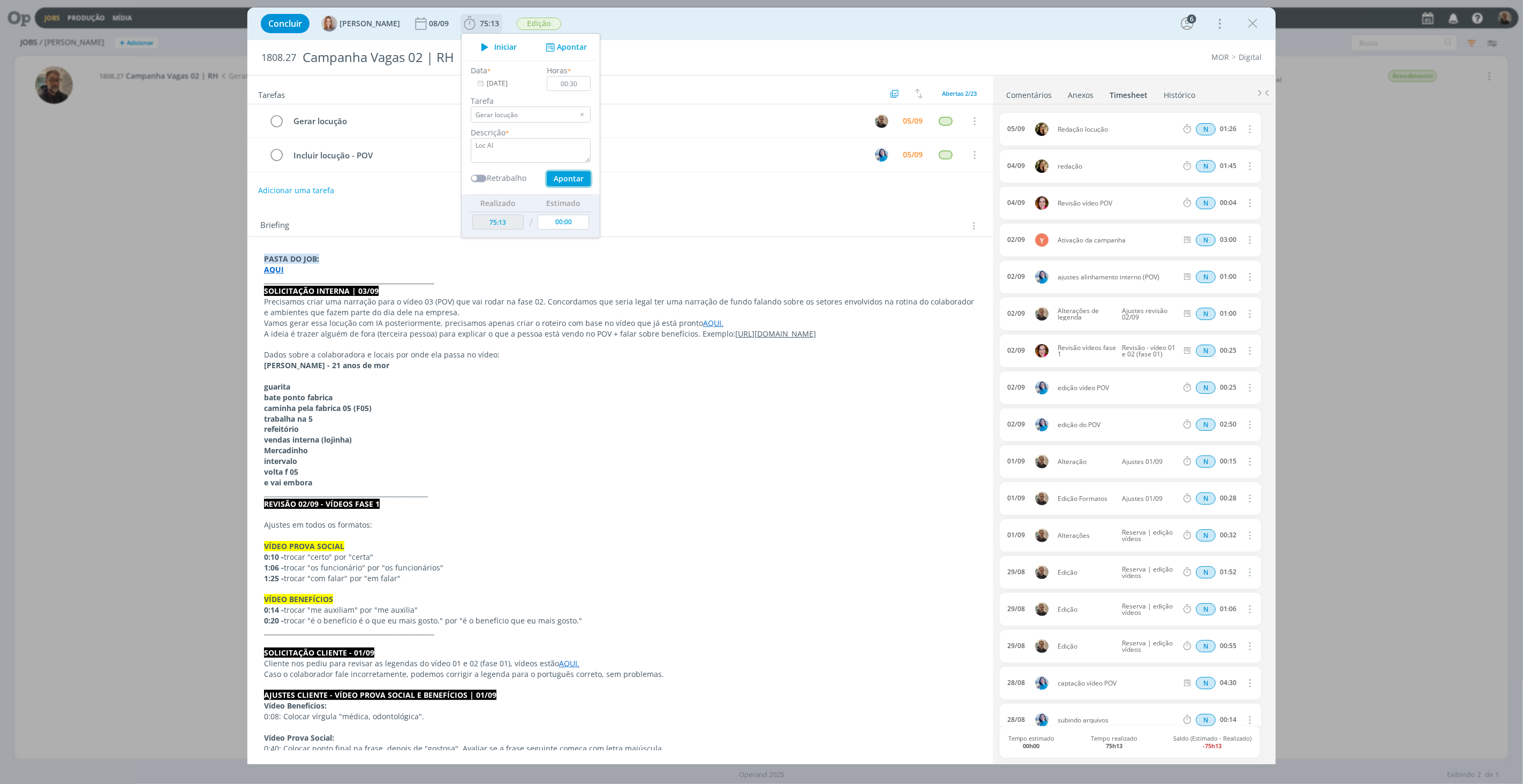
click at [560, 177] on button "Apontar" at bounding box center [568, 178] width 44 height 15
type input "75:43"
type input "00:00"
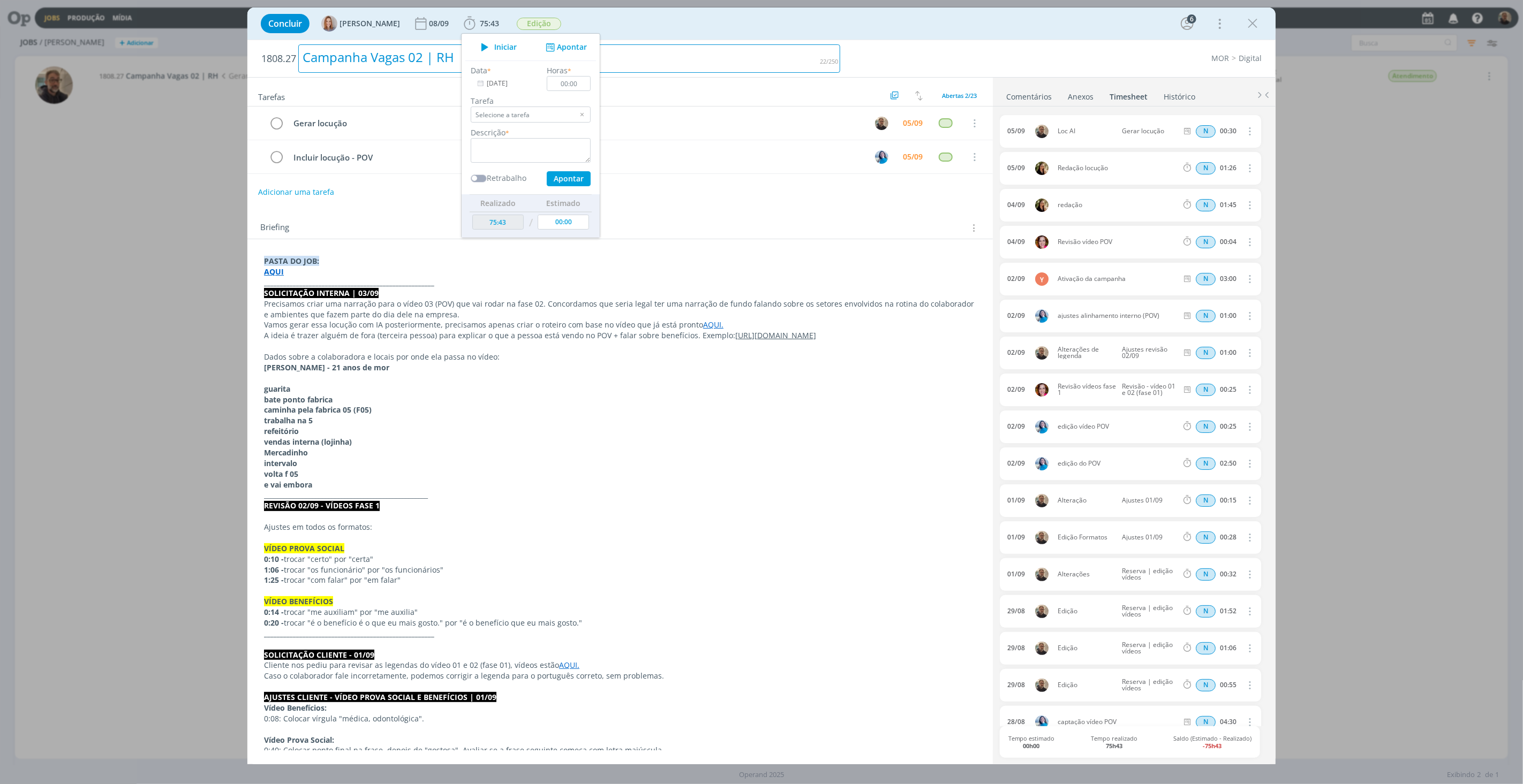
click at [655, 60] on div "Campanha Vagas 02 | RH" at bounding box center [569, 59] width 542 height 28
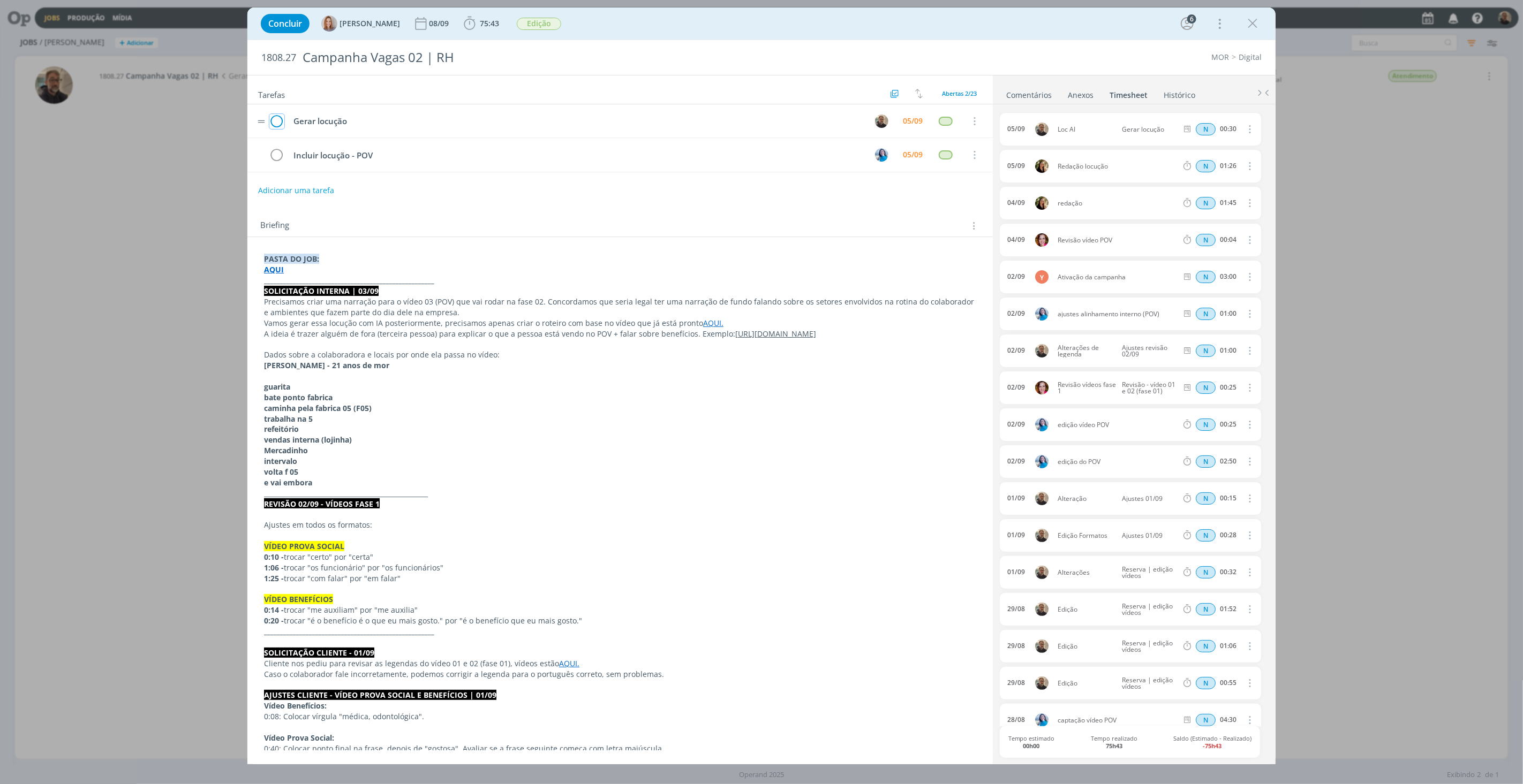
click at [277, 124] on icon "dialog" at bounding box center [276, 121] width 15 height 16
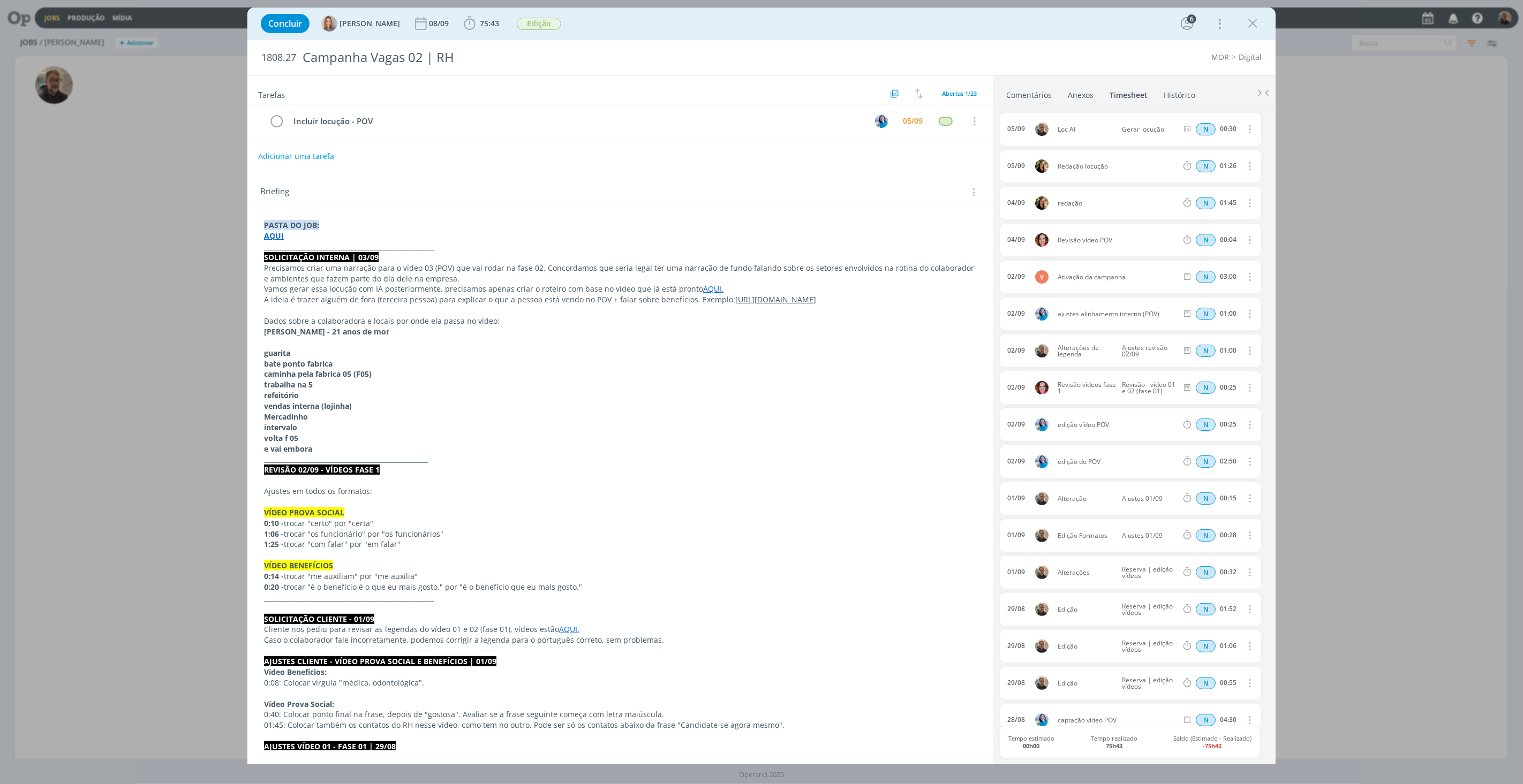
click at [275, 238] on strong "AQUI" at bounding box center [274, 236] width 20 height 10
click at [309, 253] on link "[URL][DOMAIN_NAME]" at bounding box center [334, 256] width 80 height 14
click at [1025, 94] on link "Comentários" at bounding box center [1028, 93] width 46 height 16
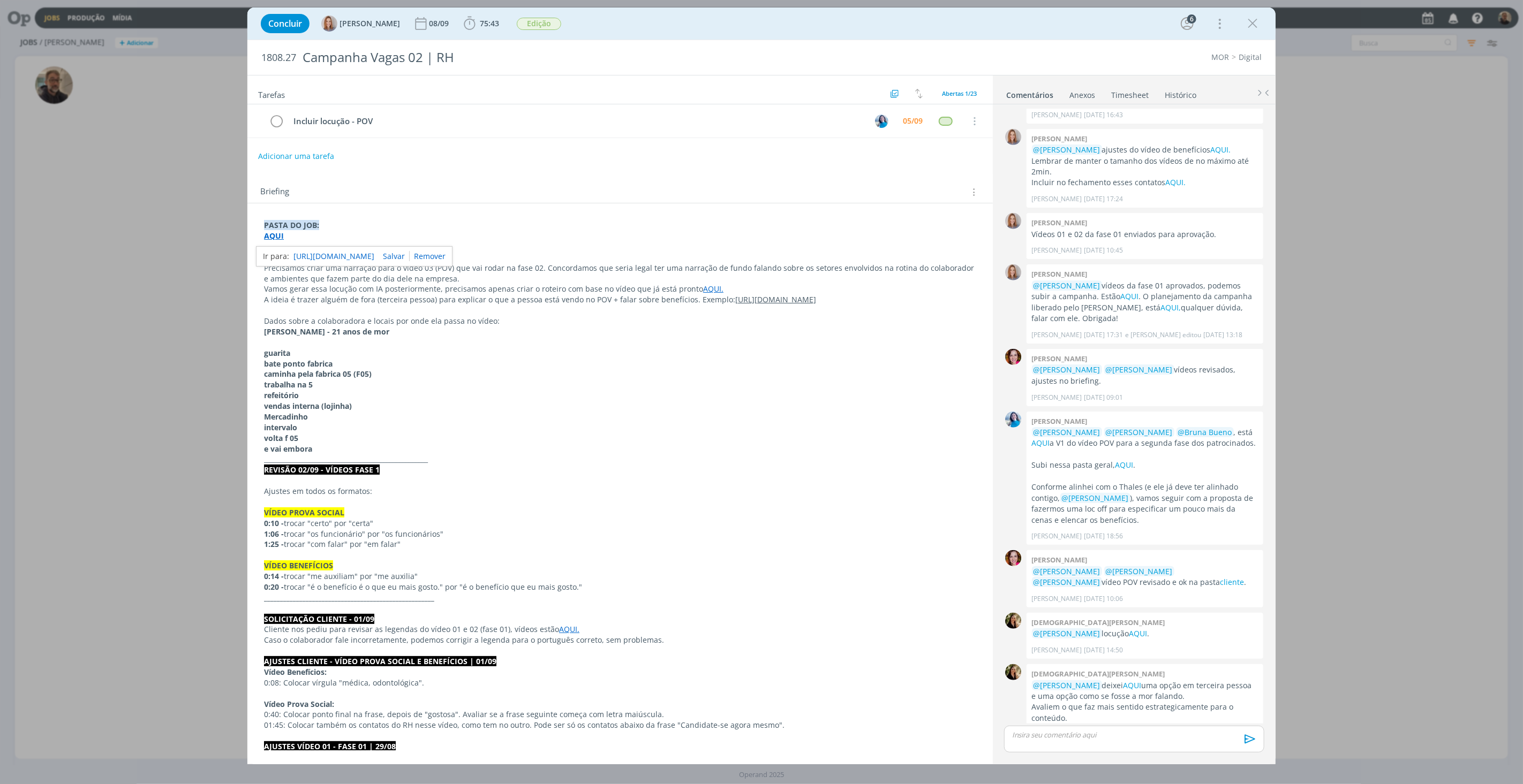
click at [1063, 541] on p "dialog" at bounding box center [1134, 734] width 243 height 10
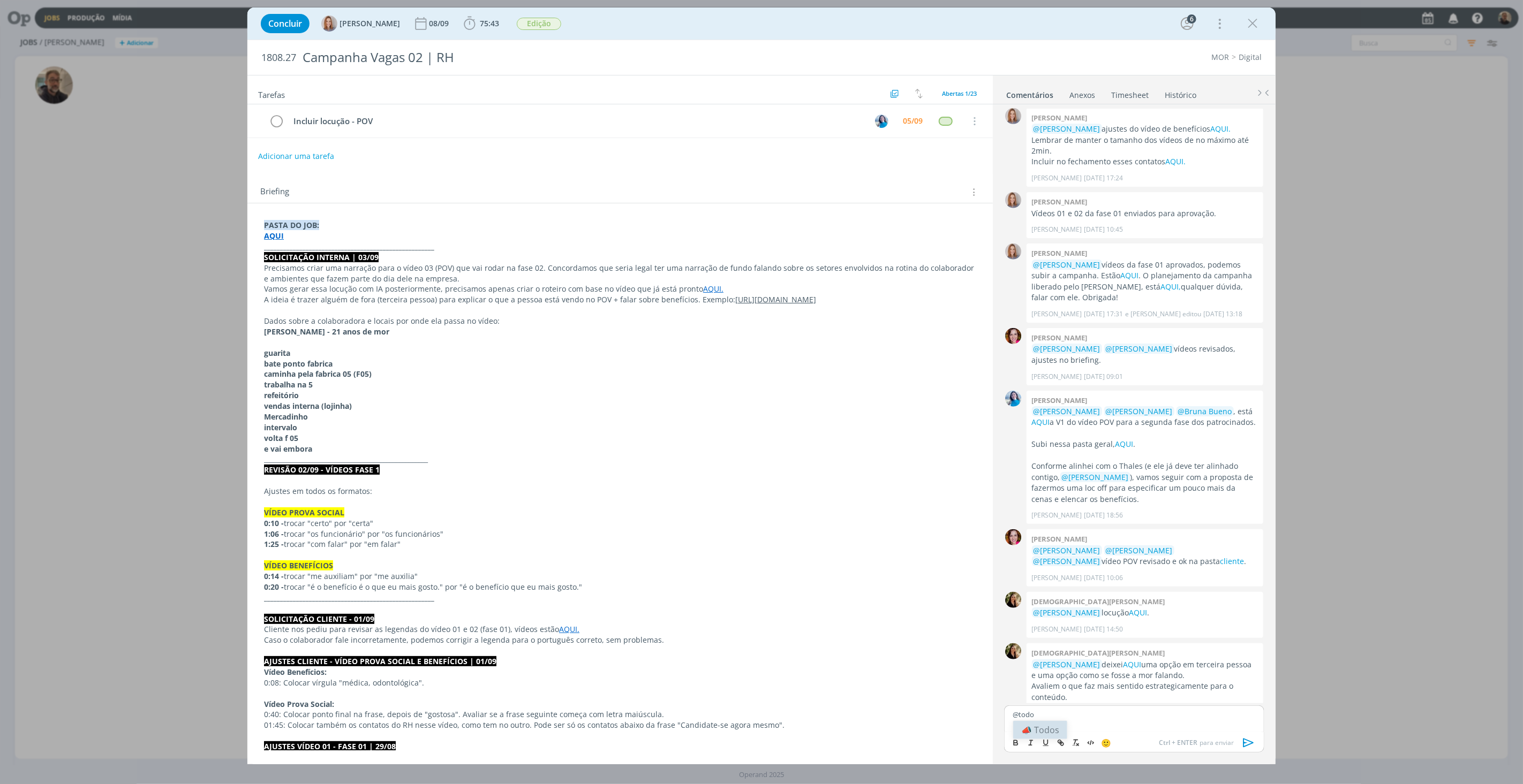
click at [1058, 541] on li "📣 Todos" at bounding box center [1040, 730] width 54 height 18
drag, startPoint x: 1144, startPoint y: 715, endPoint x: 1151, endPoint y: 726, distance: 13.0
click at [1142, 541] on p "﻿ @ Todos ﻿ link com a voz gerada por AI aqui" at bounding box center [1134, 714] width 243 height 10
click at [1066, 541] on button "dialog" at bounding box center [1061, 743] width 15 height 13
paste input "[URL][DOMAIN_NAME]"
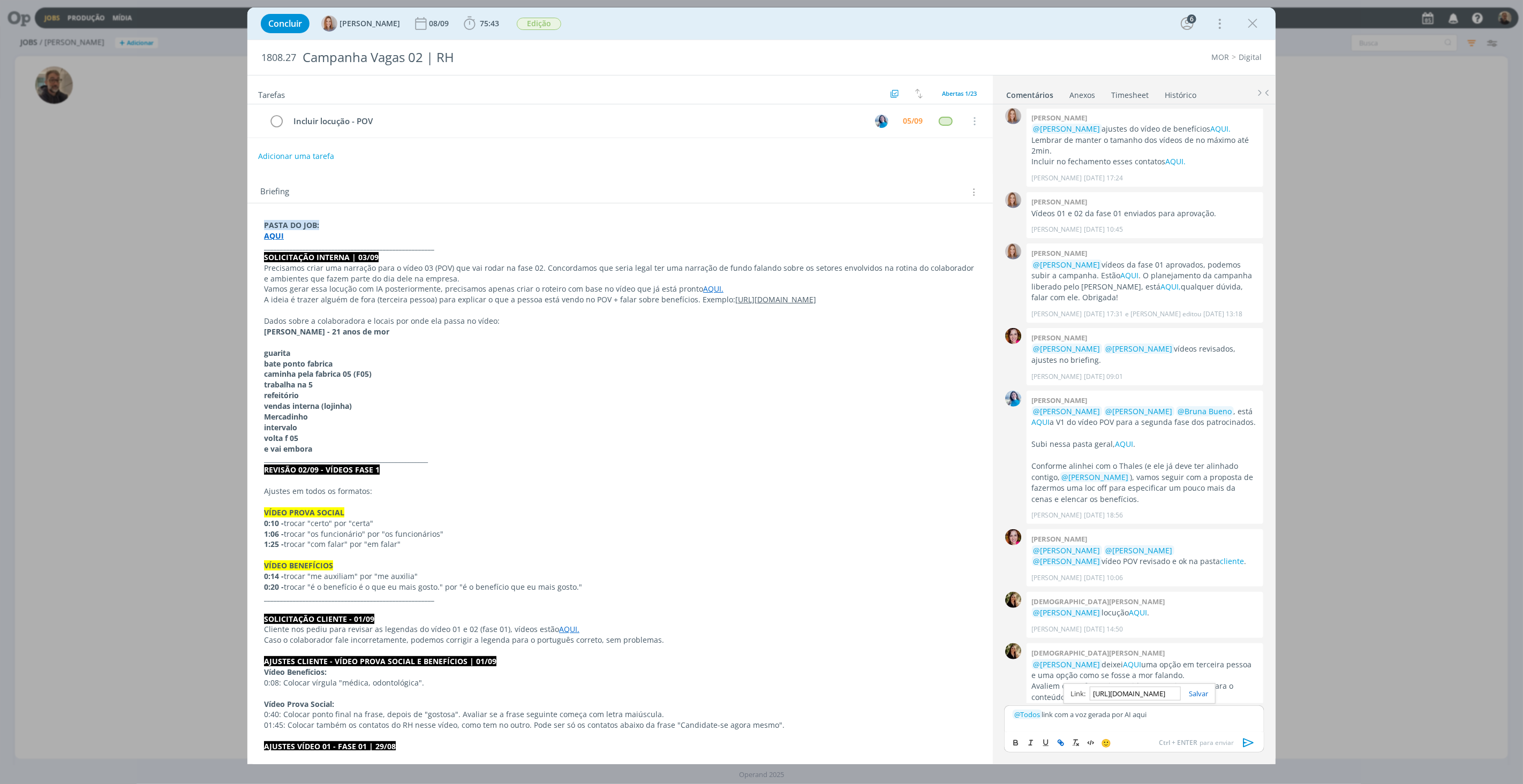
scroll to position [0, 270]
type input "[URL][DOMAIN_NAME]"
click at [1142, 541] on link "dialog" at bounding box center [1194, 693] width 28 height 10
click at [1142, 541] on icon "dialog" at bounding box center [1248, 743] width 10 height 9
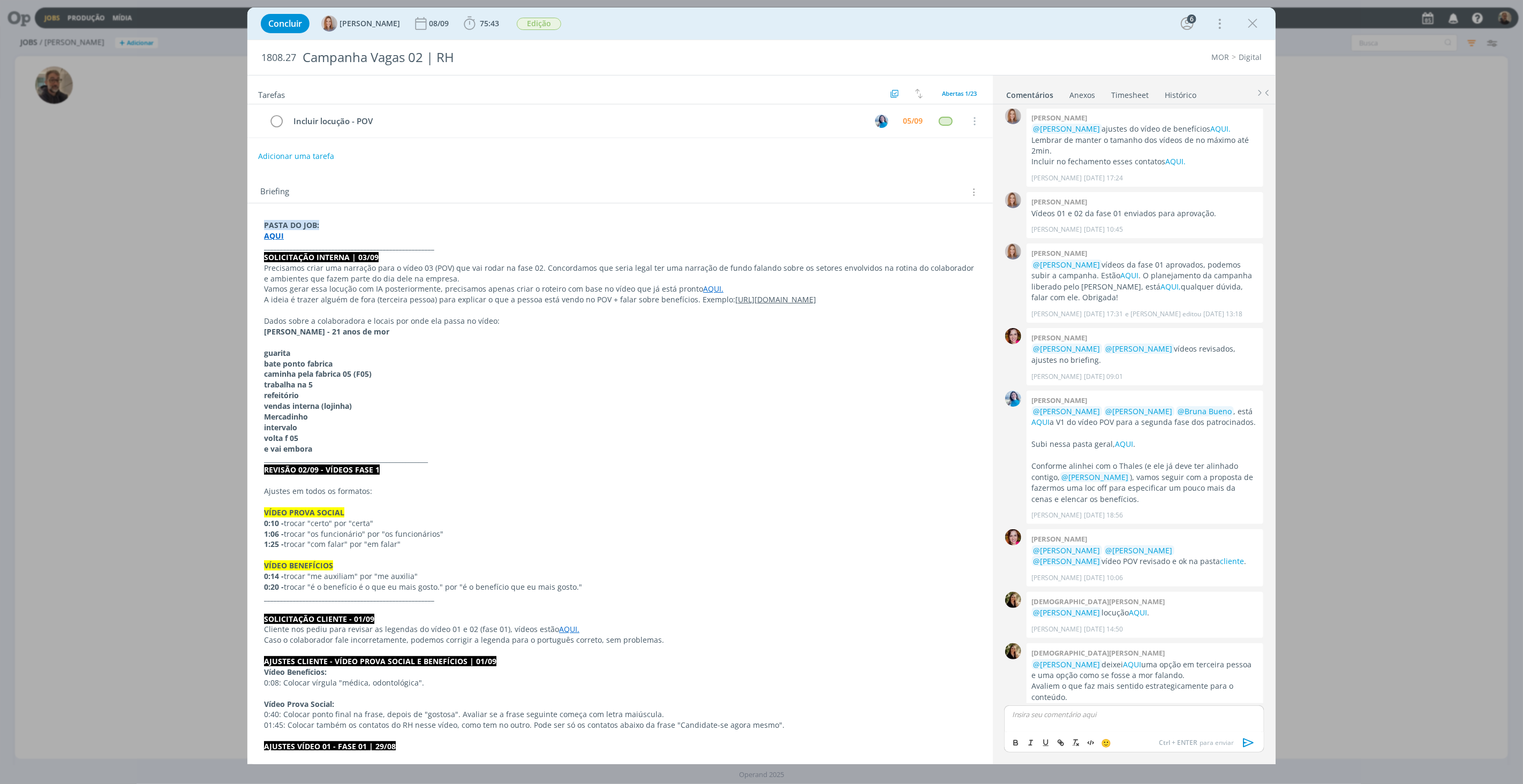
scroll to position [746, 0]
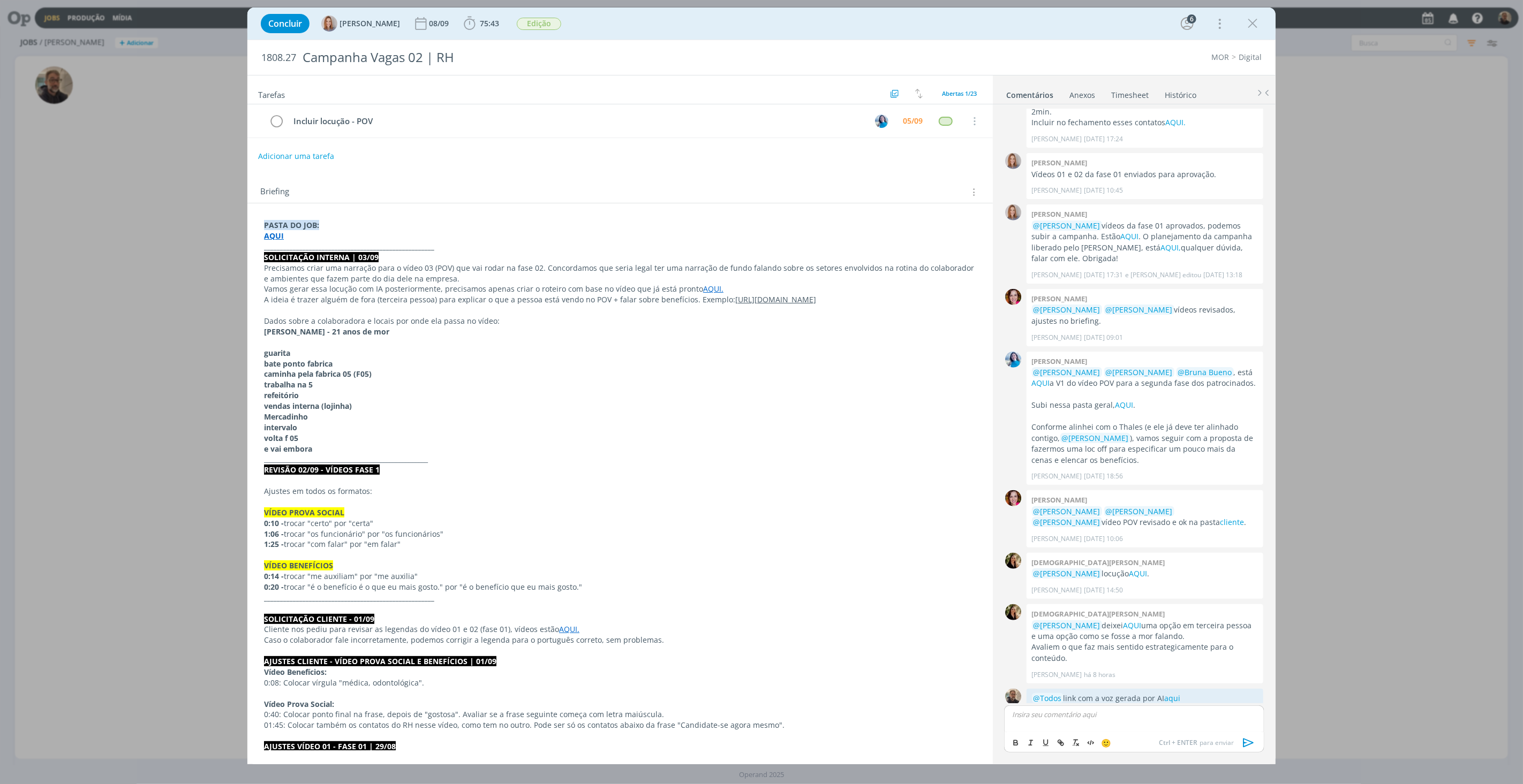
click at [1142, 23] on div "Concluir [PERSON_NAME] 08/09 75:43 Iniciar Apontar Data * [DATE] Horas * 00:00 …" at bounding box center [762, 23] width 1012 height 25
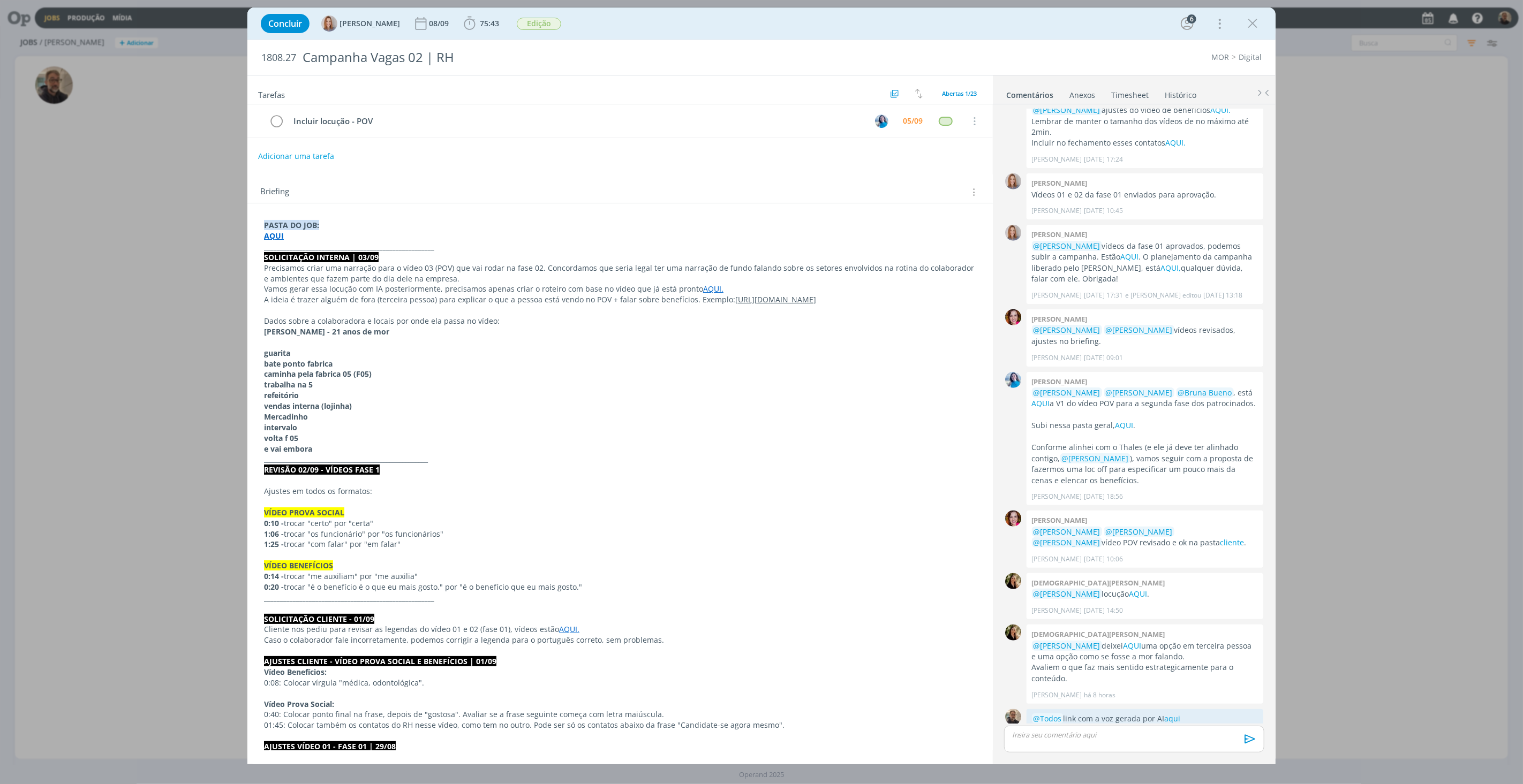
click at [1142, 23] on icon "dialog" at bounding box center [1252, 24] width 16 height 16
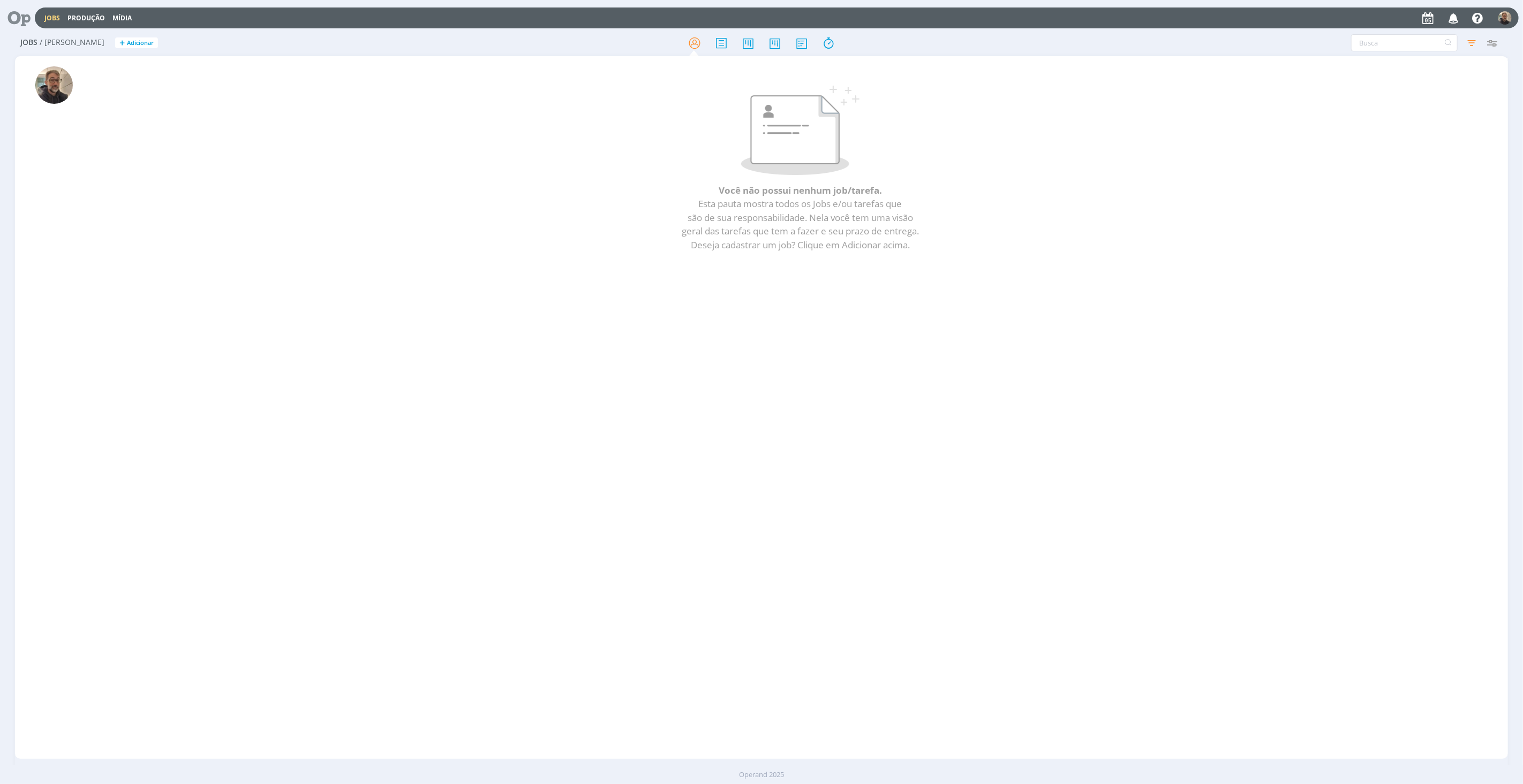
click at [139, 159] on p at bounding box center [800, 130] width 1360 height 89
click at [19, 18] on icon at bounding box center [15, 18] width 22 height 21
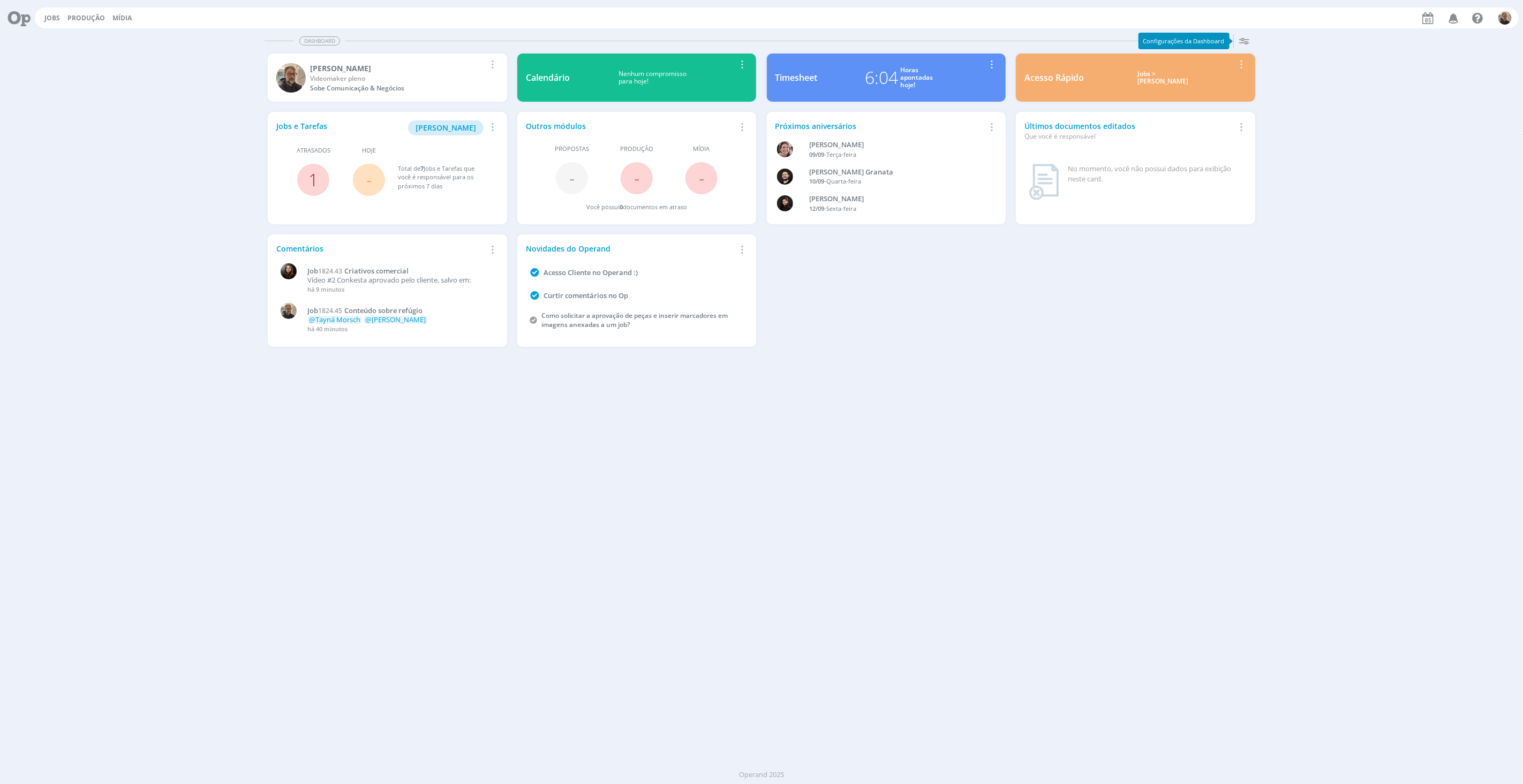
click at [315, 182] on link "1" at bounding box center [313, 179] width 10 height 23
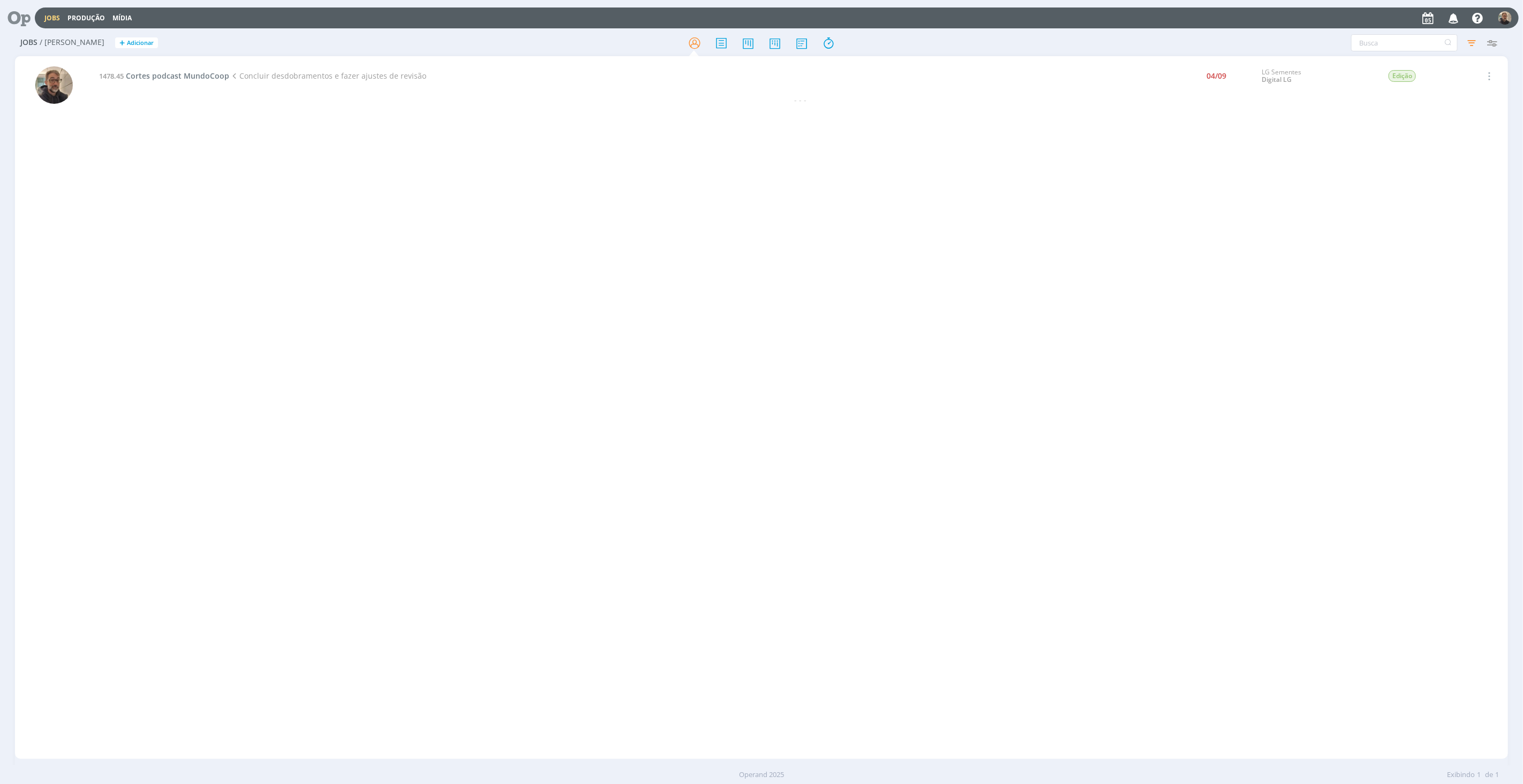
click at [322, 217] on div "1478.45 Cortes podcast MundoCoop Concluir desdobramentos e fazer ajustes de rev…" at bounding box center [800, 407] width 1415 height 698
